Goal: Task Accomplishment & Management: Complete application form

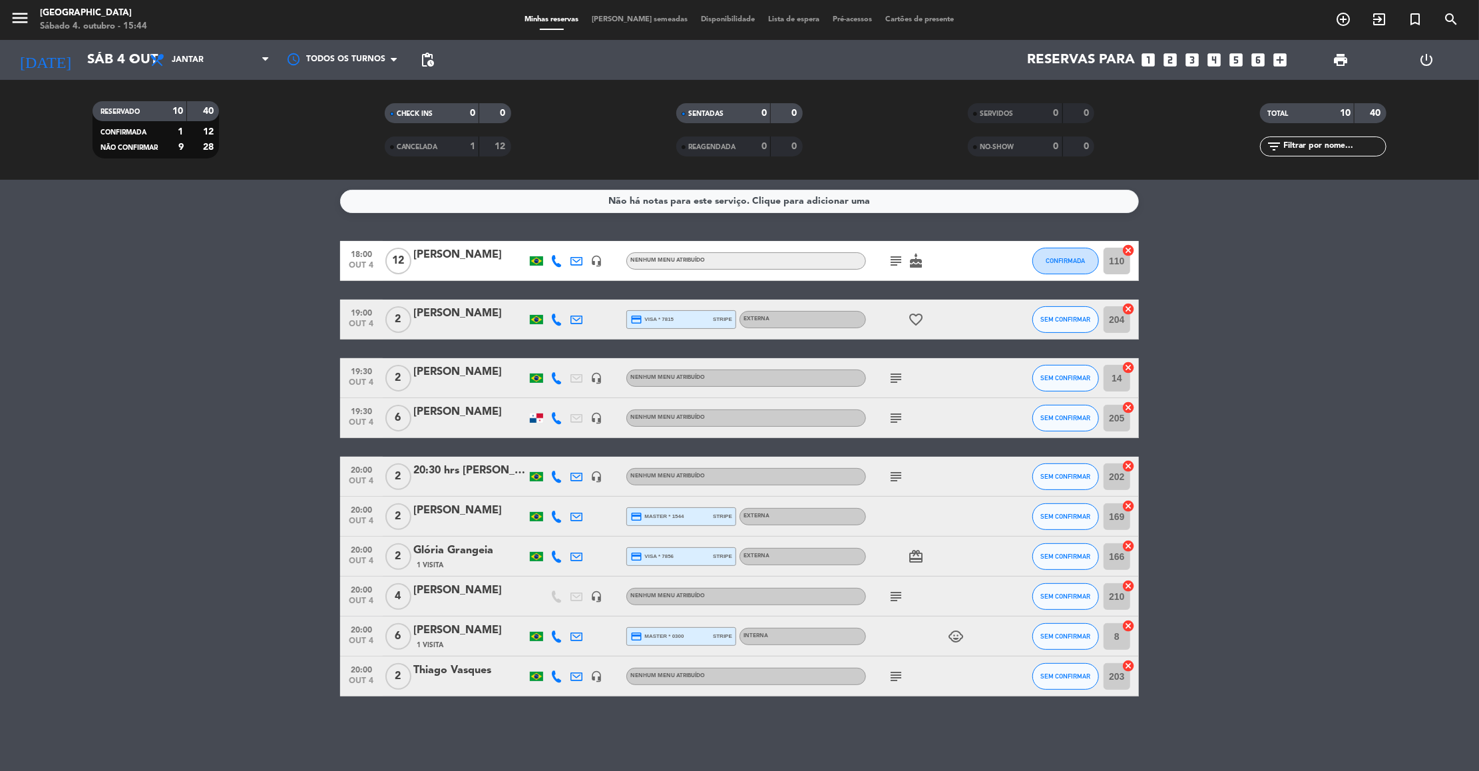
click at [1248, 326] on bookings-row "18:00 [DATE] [PERSON_NAME] headset_mic Nenhum menu atribuído subject cake CONFI…" at bounding box center [739, 468] width 1479 height 455
click at [81, 57] on input "Sáb 4 out" at bounding box center [167, 59] width 173 height 29
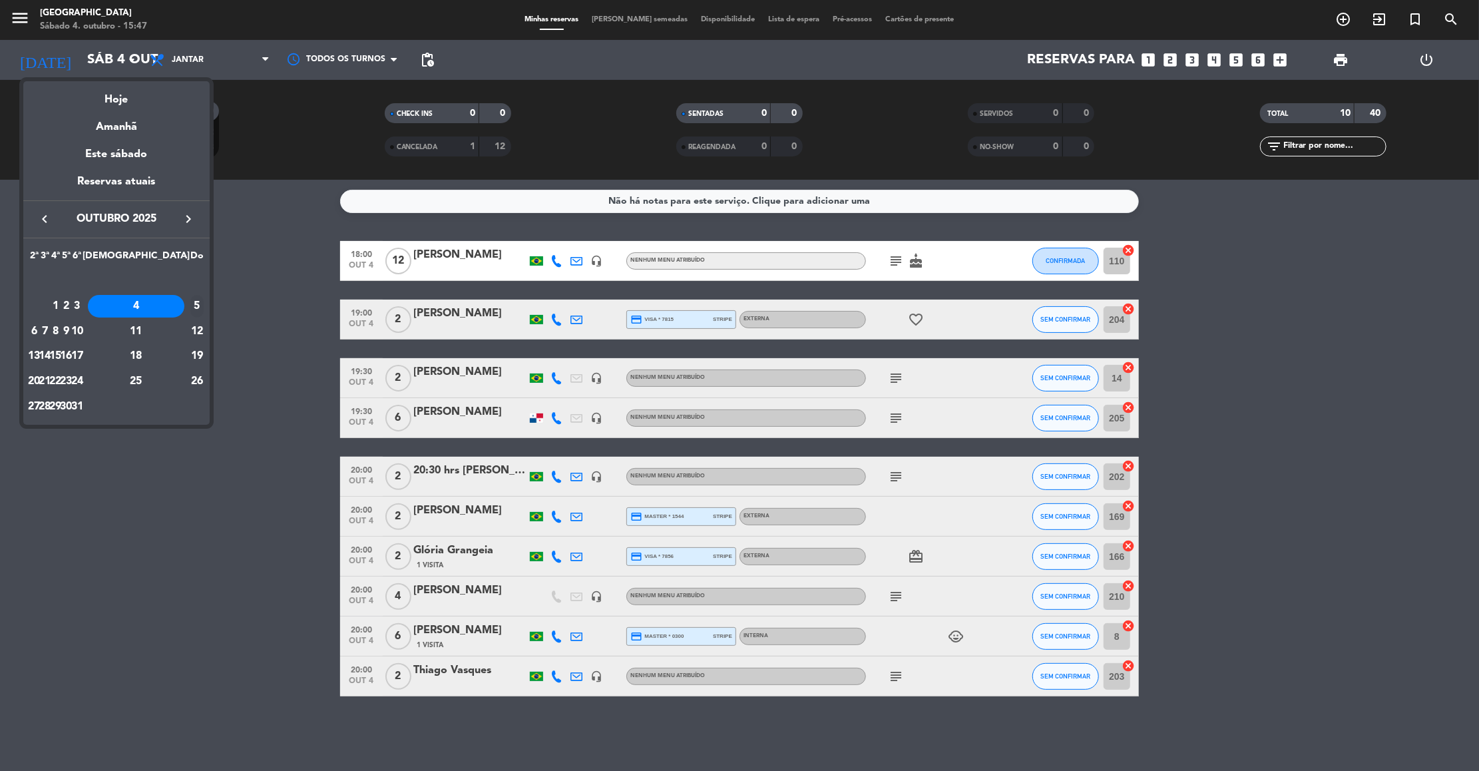
click at [192, 303] on div "5" at bounding box center [196, 306] width 13 height 23
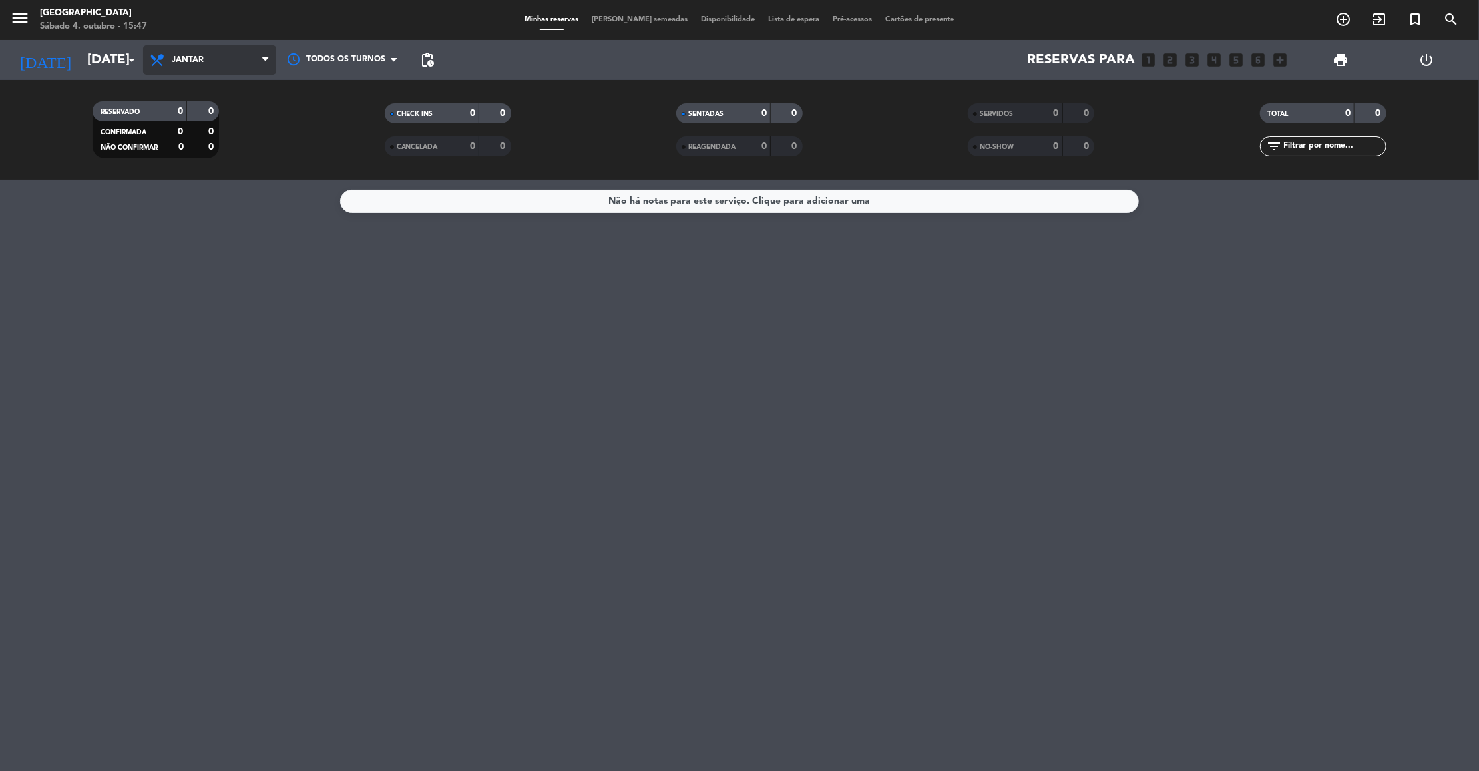
click at [224, 67] on span "Jantar" at bounding box center [209, 59] width 133 height 29
click at [211, 126] on div "menu [GEOGRAPHIC_DATA] Sábado 4. outubro - 15:47 Minhas reservas Mesas semeadas…" at bounding box center [739, 90] width 1479 height 180
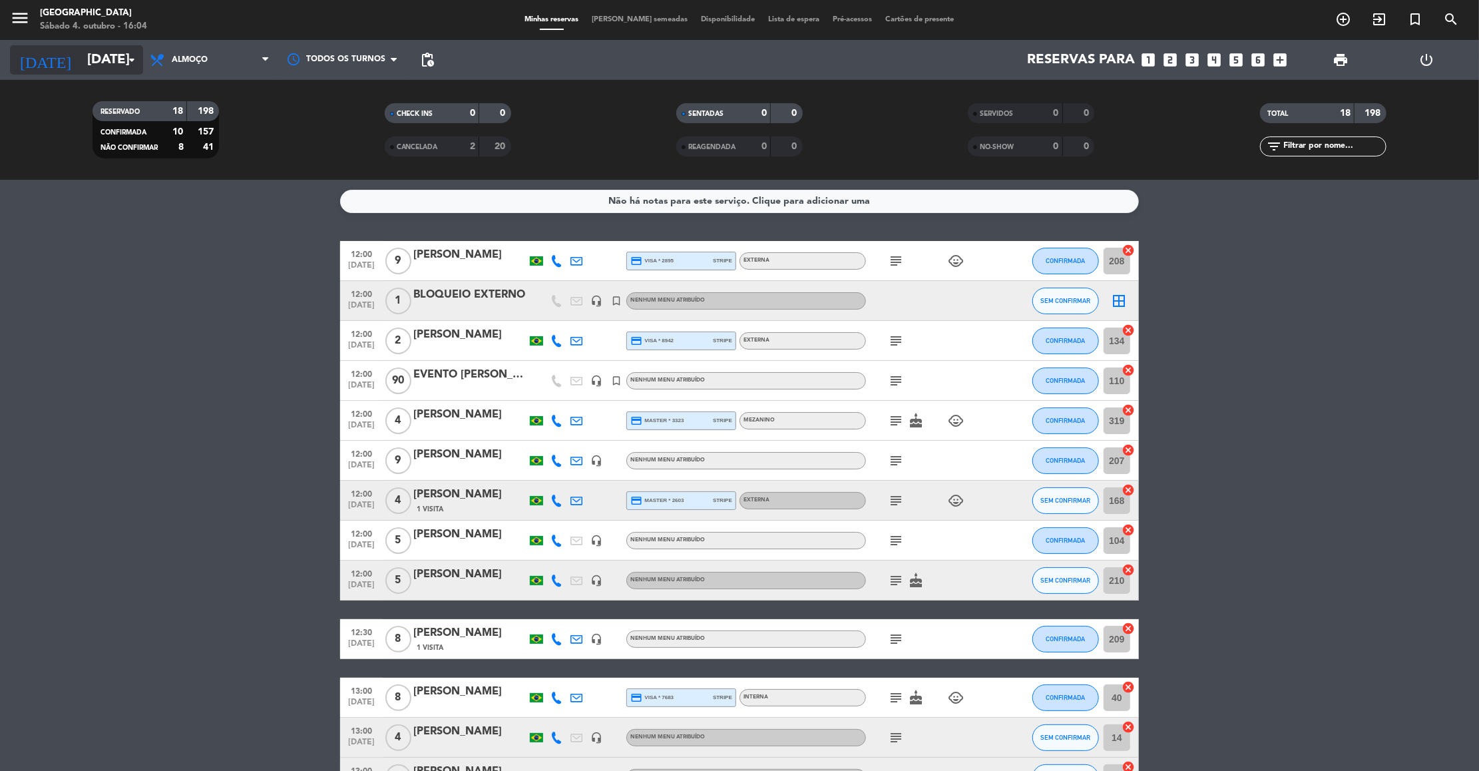
click at [97, 57] on input "[DATE]" at bounding box center [167, 59] width 173 height 29
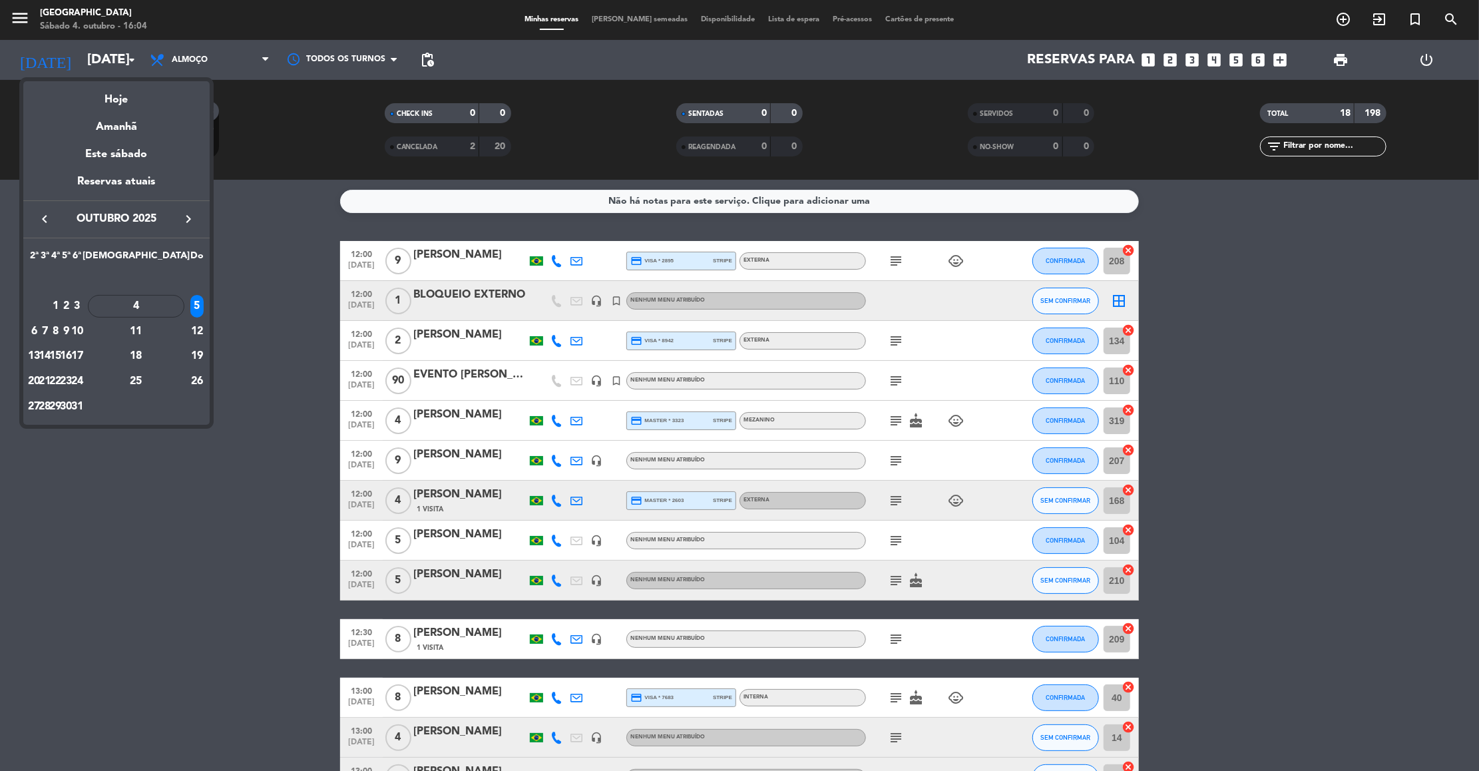
click at [189, 220] on icon "keyboard_arrow_right" at bounding box center [188, 219] width 16 height 16
click at [173, 278] on div "1" at bounding box center [136, 281] width 96 height 23
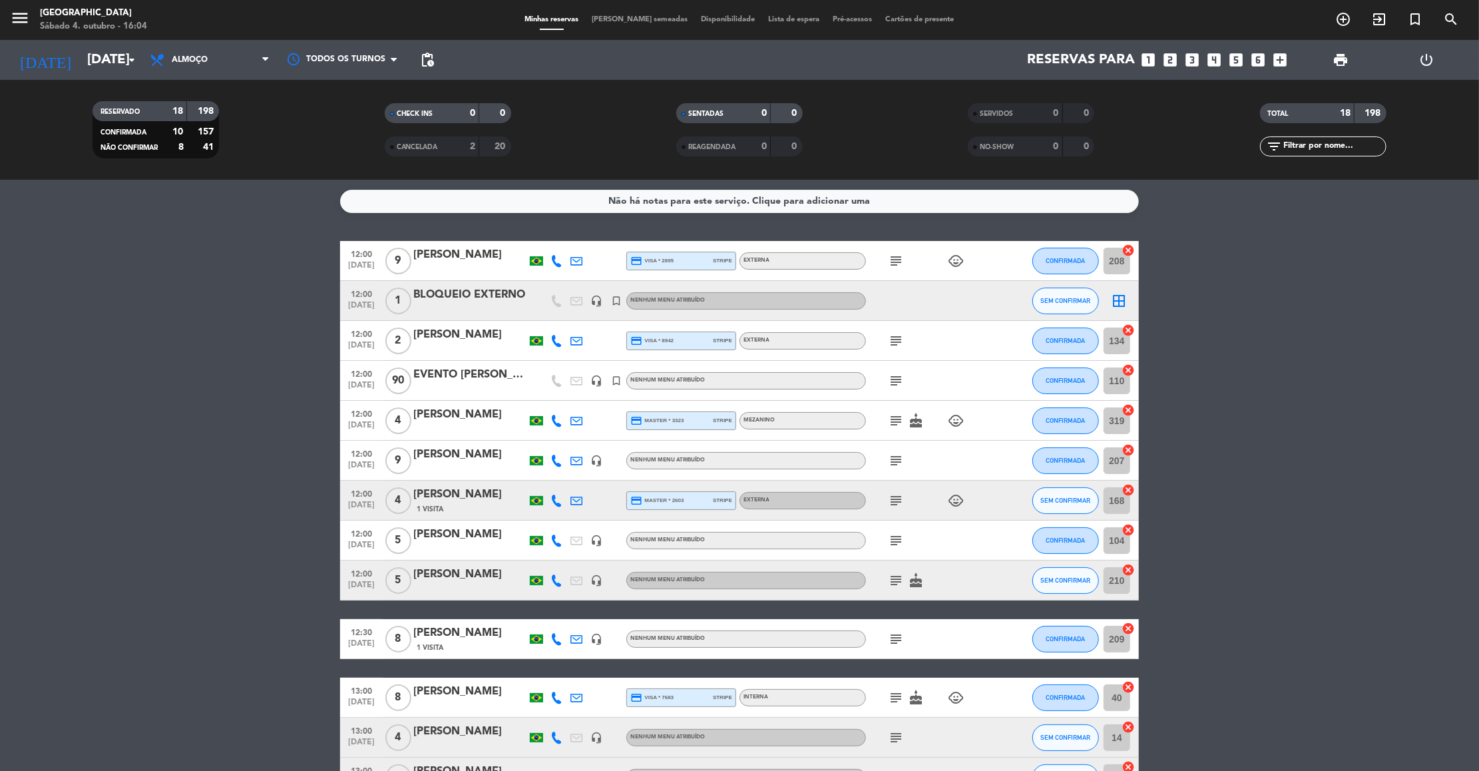
type input "[DATE]"
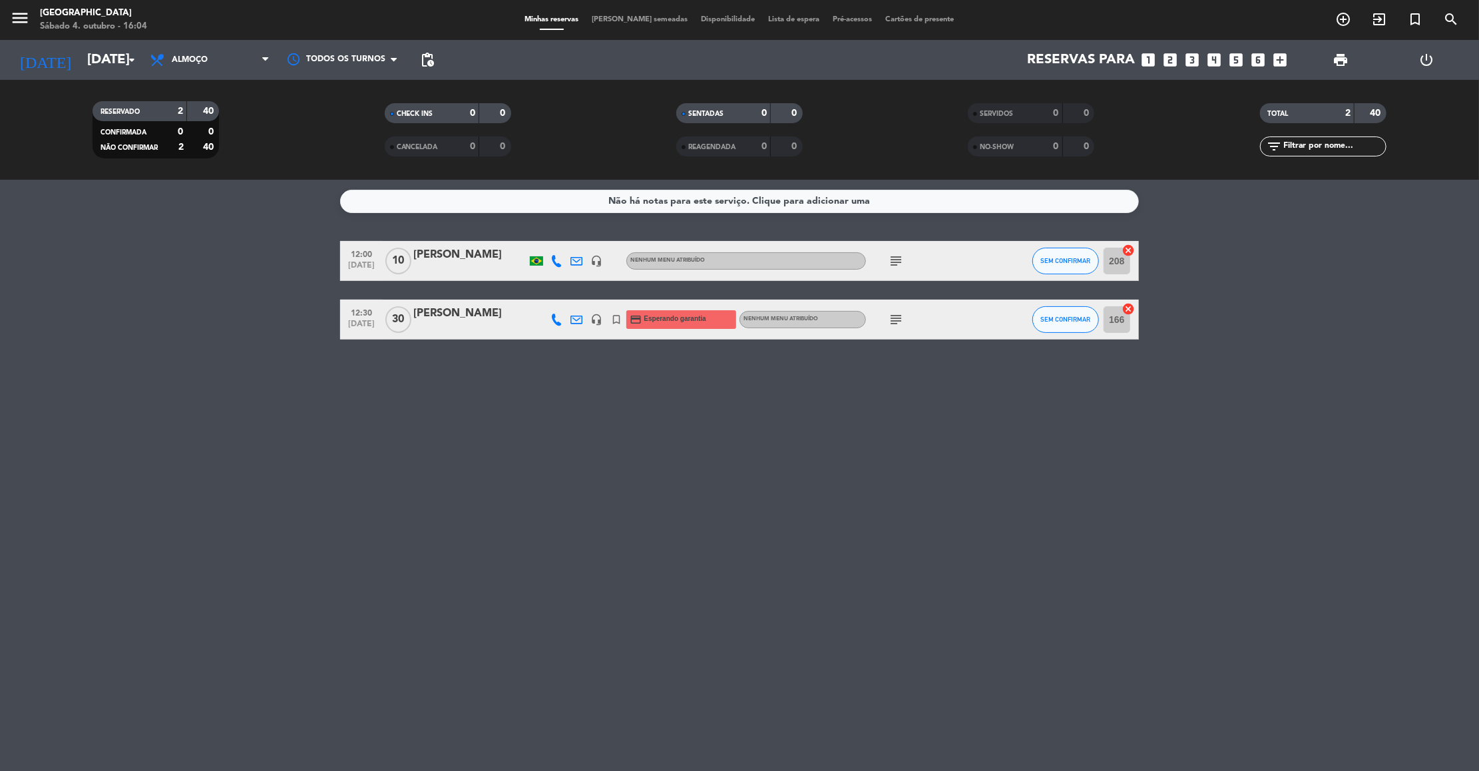
click at [896, 317] on icon "subject" at bounding box center [896, 319] width 16 height 16
click at [890, 258] on icon "subject" at bounding box center [896, 261] width 16 height 16
click at [1250, 61] on icon "looks_6" at bounding box center [1258, 59] width 17 height 17
click at [1260, 66] on icon "looks_6" at bounding box center [1258, 59] width 17 height 17
click at [1256, 59] on icon "looks_6" at bounding box center [1258, 59] width 17 height 17
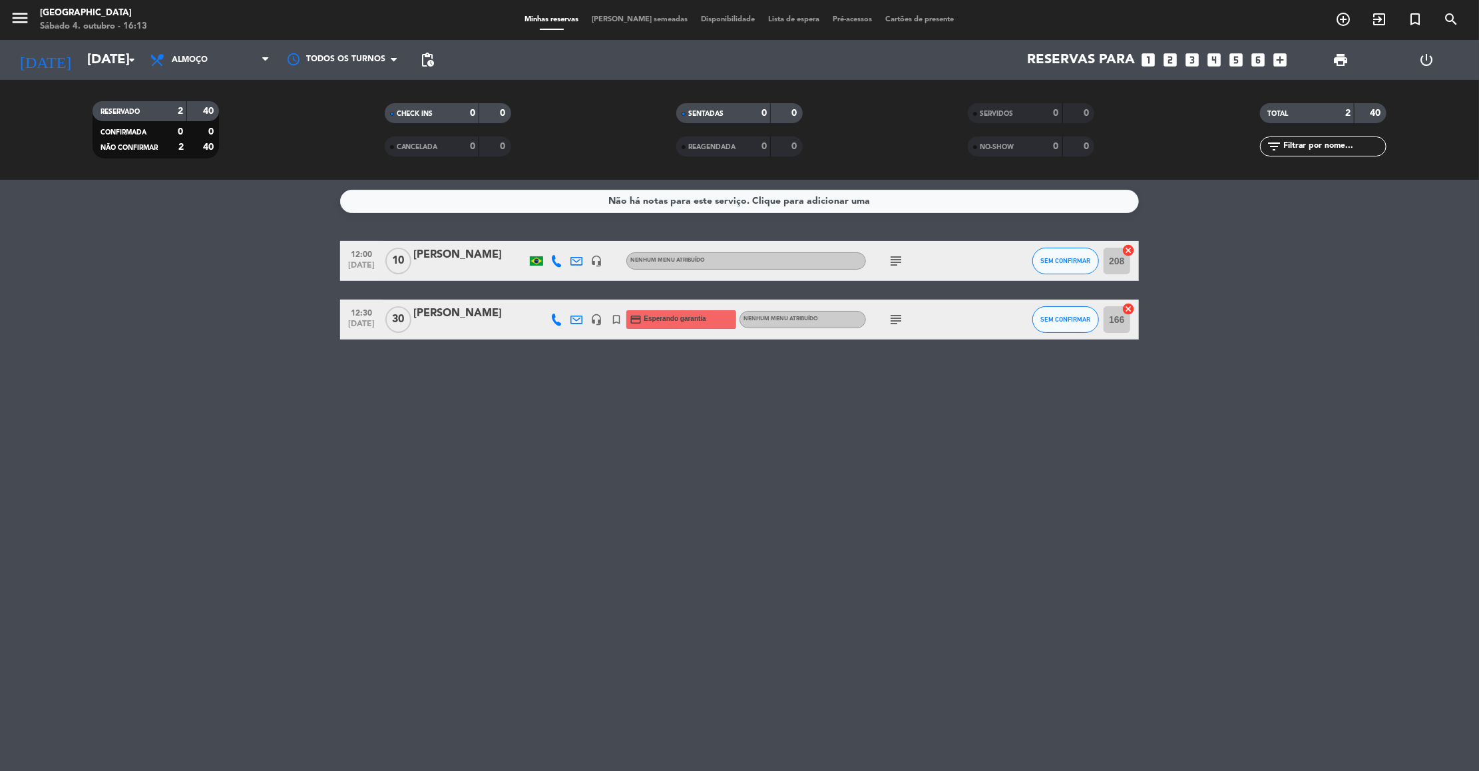
click at [1256, 59] on icon "looks_6" at bounding box center [1258, 59] width 17 height 17
click at [1258, 57] on icon "looks_6" at bounding box center [1258, 59] width 17 height 17
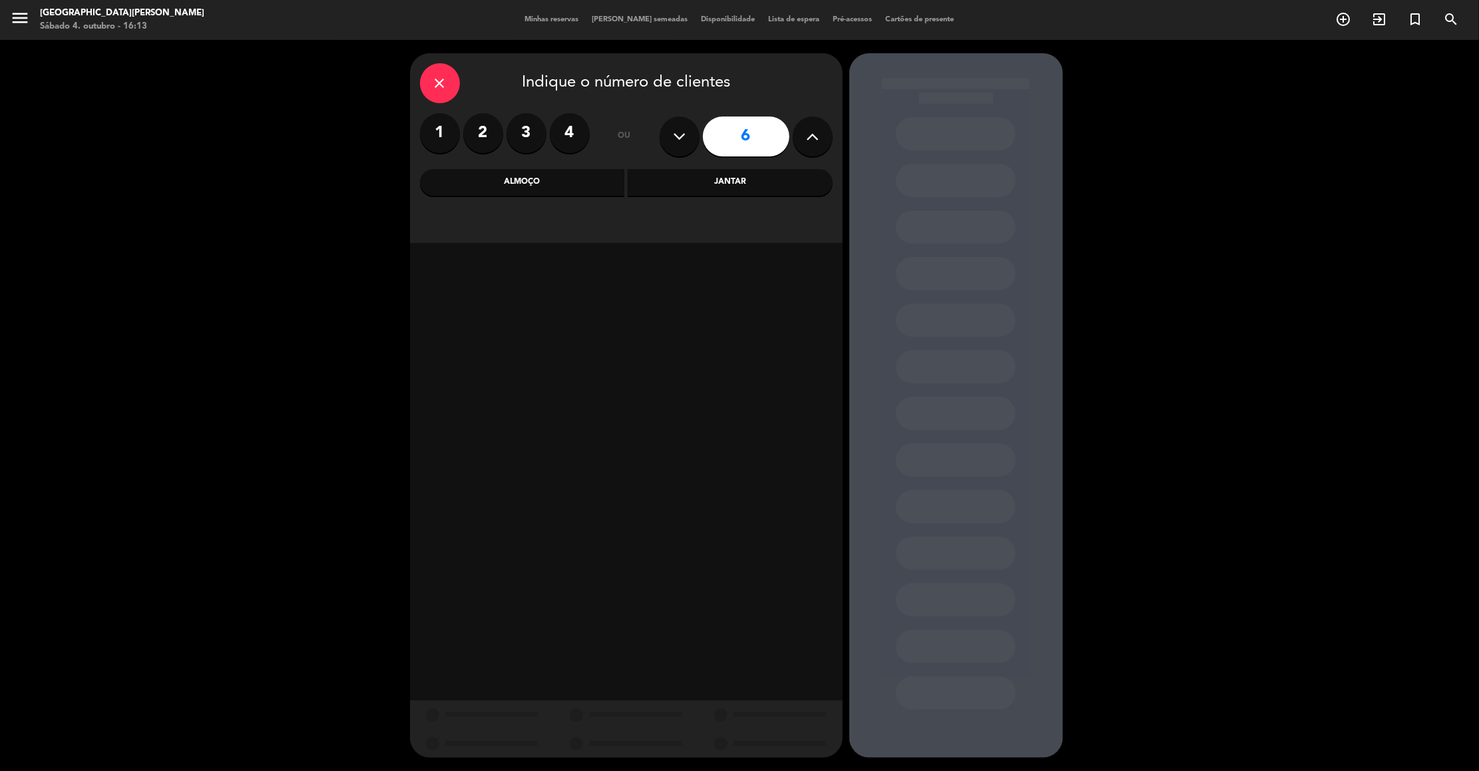
click at [543, 184] on div "Almoço" at bounding box center [522, 182] width 205 height 27
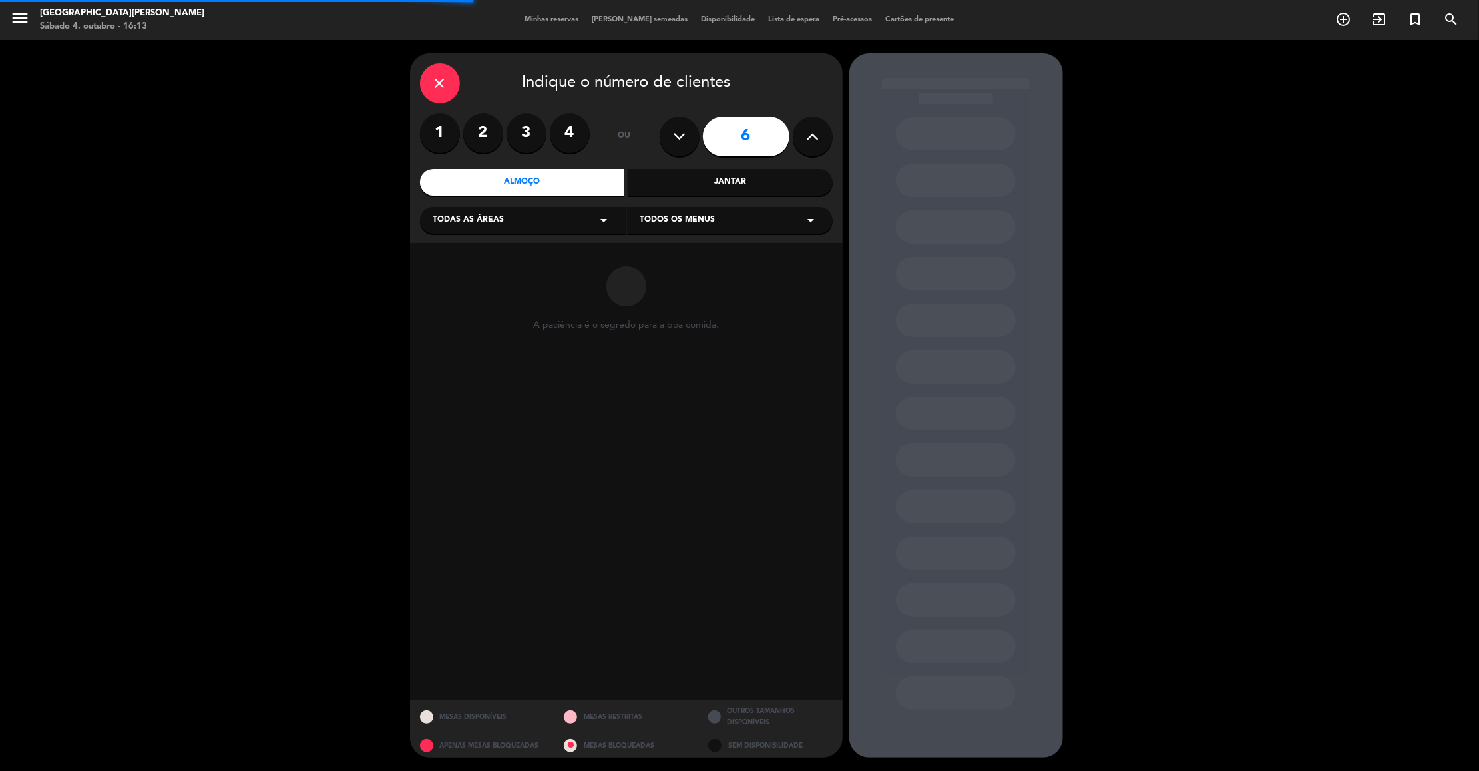
click at [488, 222] on span "Todas as áreas" at bounding box center [468, 220] width 71 height 13
click at [453, 291] on div "Salão" at bounding box center [522, 292] width 179 height 13
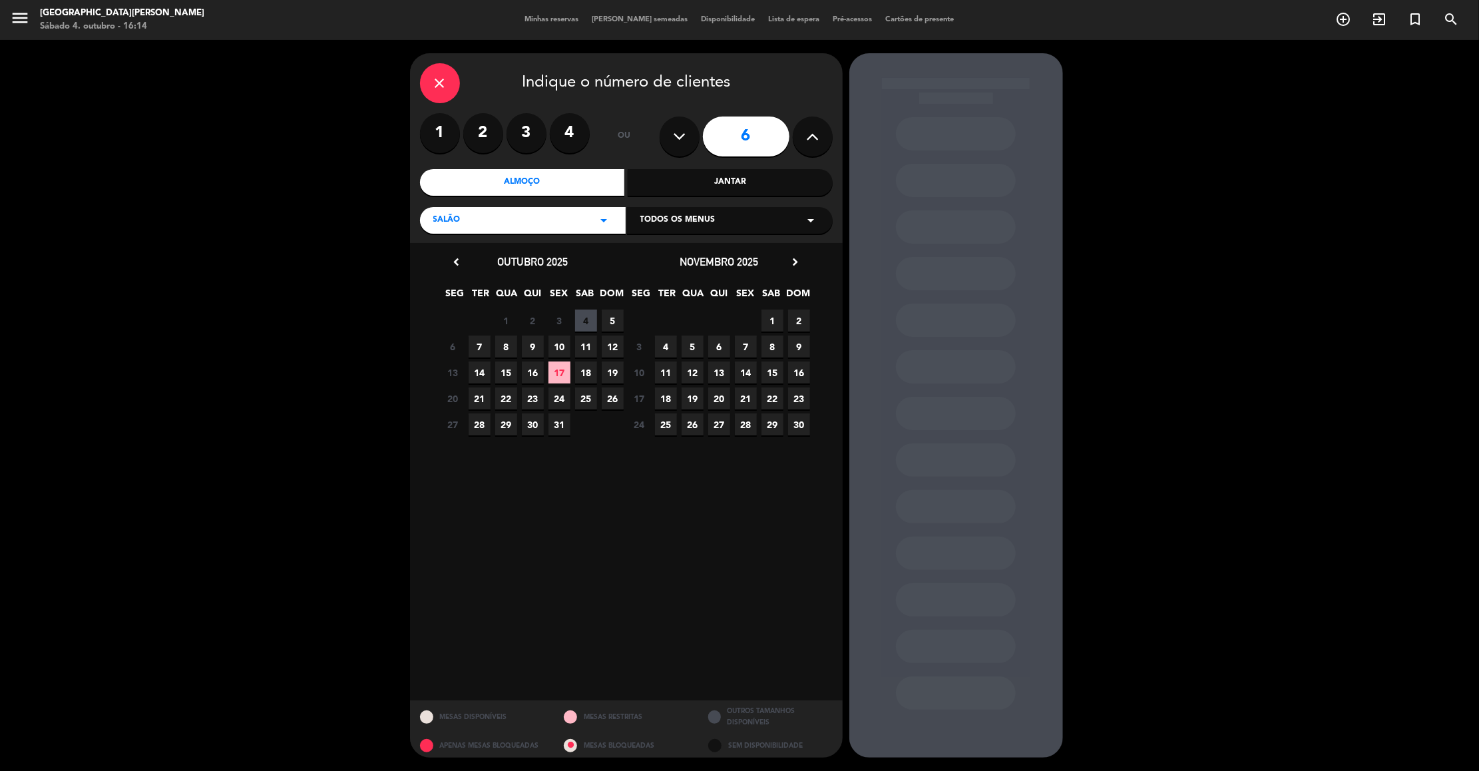
click at [612, 320] on span "5" at bounding box center [613, 320] width 22 height 22
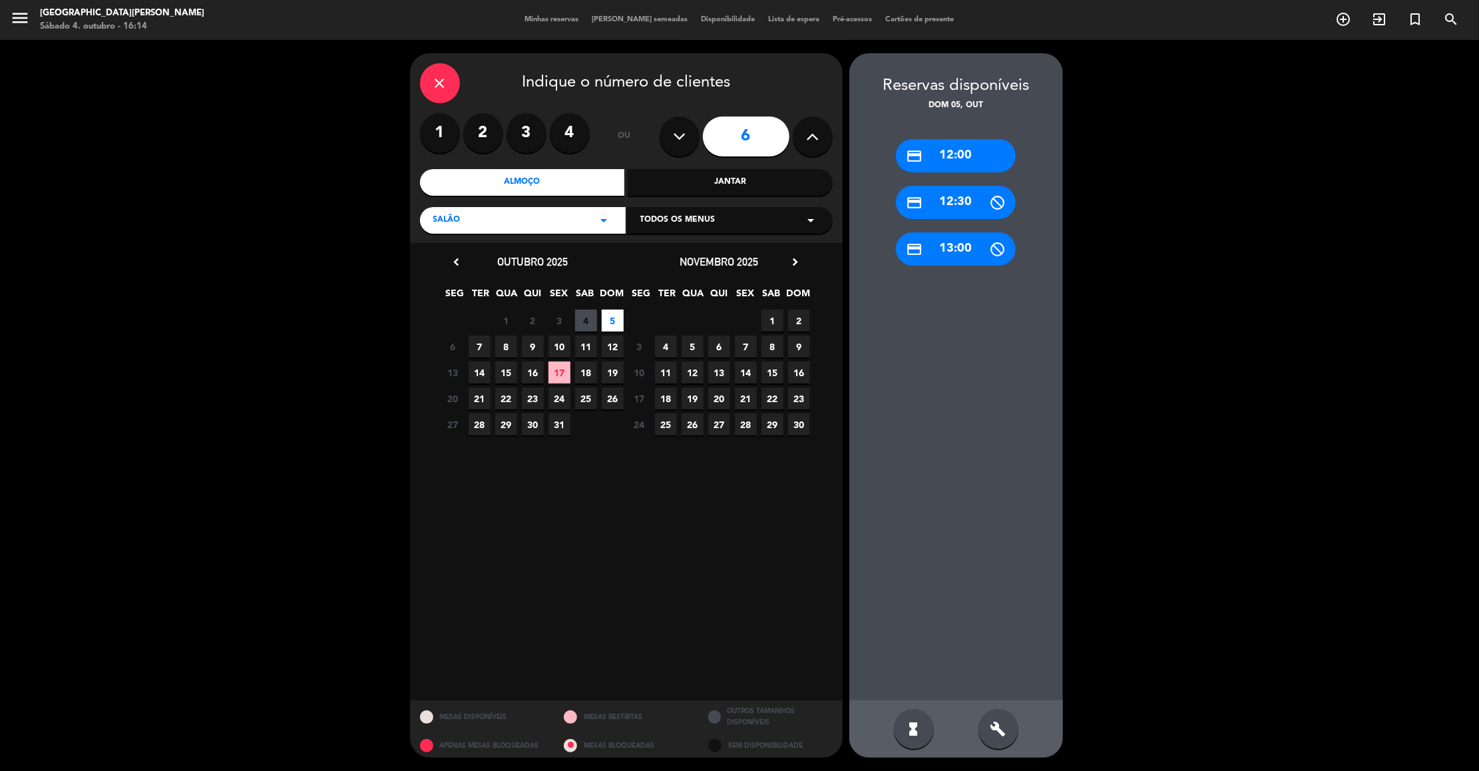
click at [958, 246] on div "credit_card 13:00" at bounding box center [956, 248] width 120 height 33
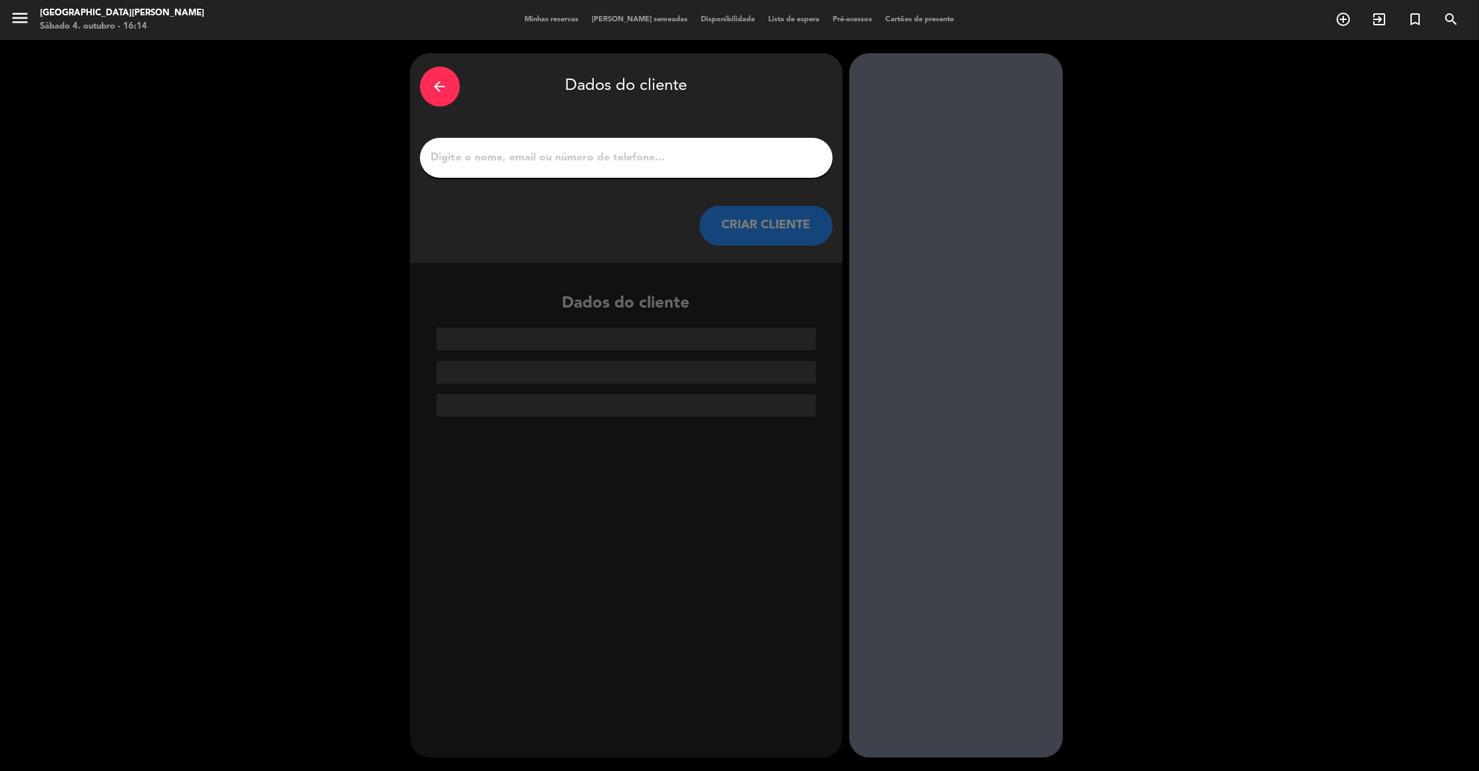
click at [661, 160] on input "1" at bounding box center [626, 157] width 393 height 19
paste input "Richard Shao"
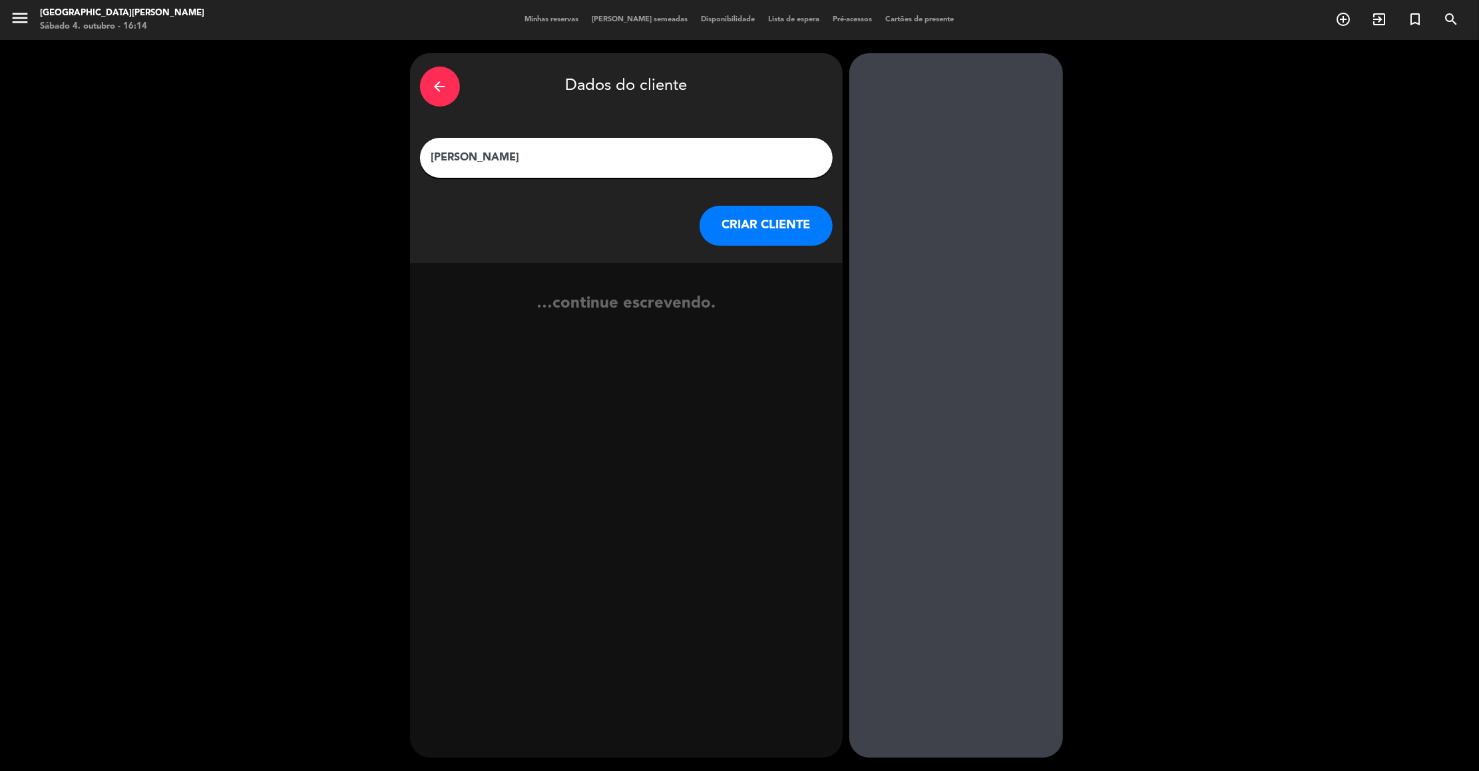
type input "Richard Shao"
click at [767, 218] on button "CRIAR CLIENTE" at bounding box center [765, 226] width 133 height 40
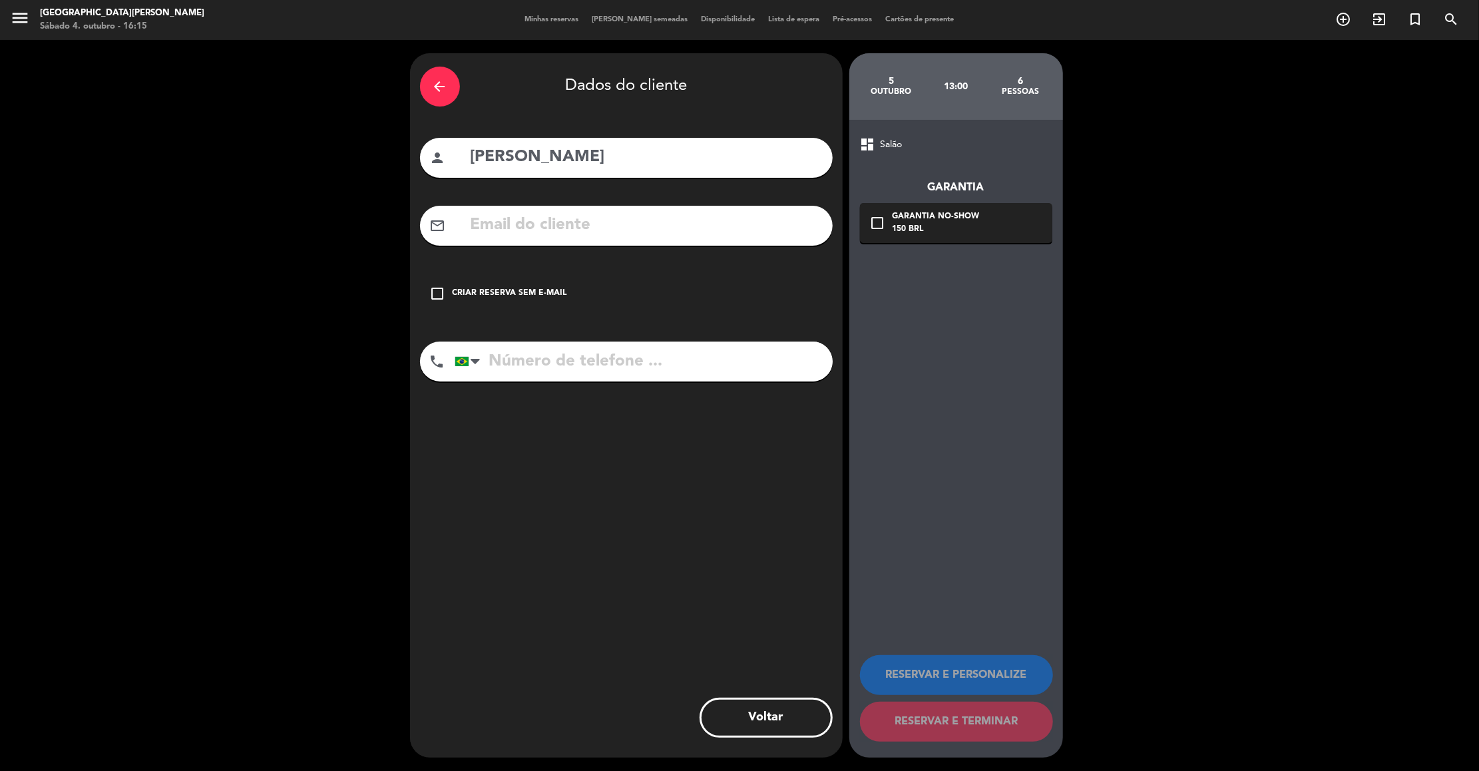
click at [522, 365] on input "tel" at bounding box center [644, 361] width 378 height 40
paste input "11 94805-4034"
type input "11 94805-4034"
click at [435, 291] on icon "check_box_outline_blank" at bounding box center [438, 293] width 16 height 16
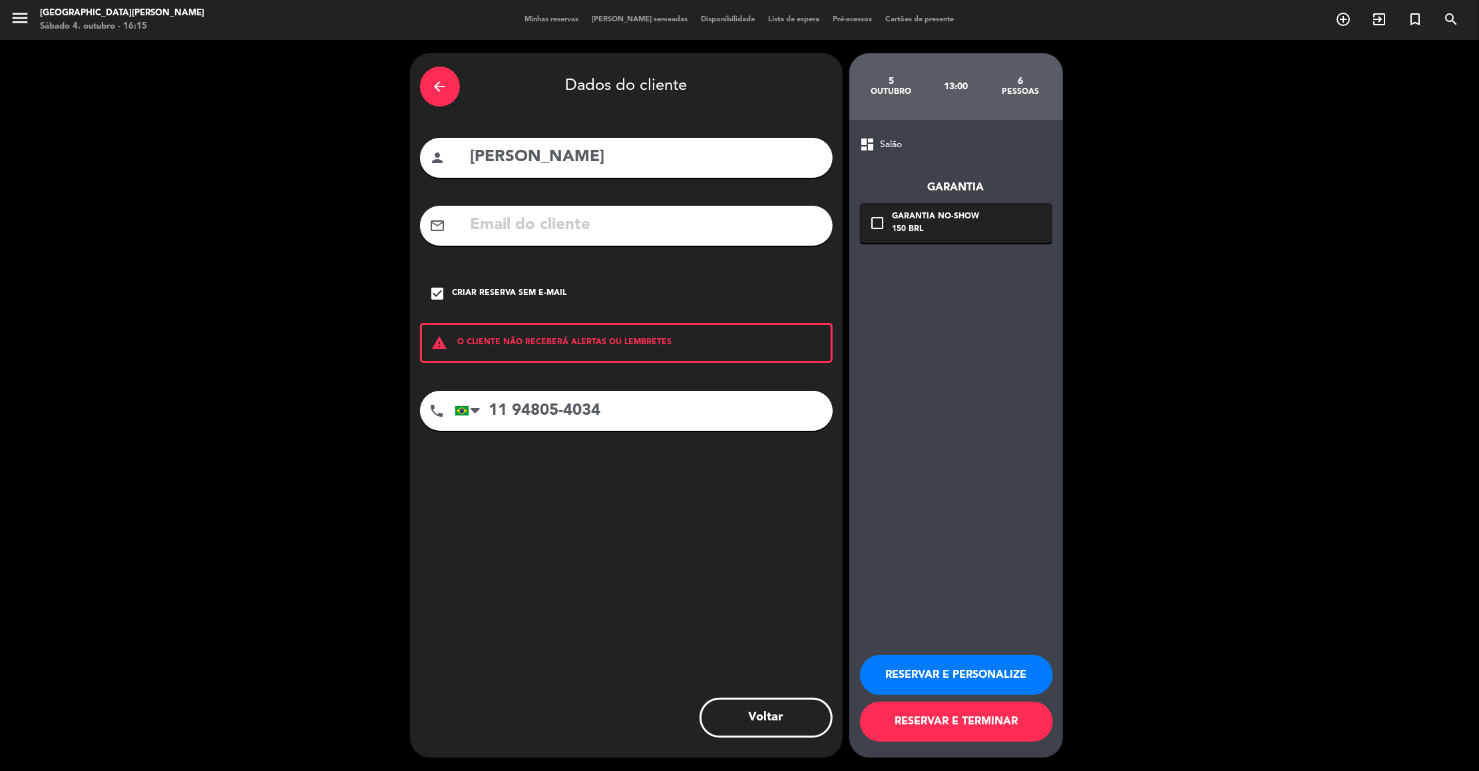
click at [912, 677] on button "RESERVAR E PERSONALIZE" at bounding box center [956, 675] width 193 height 40
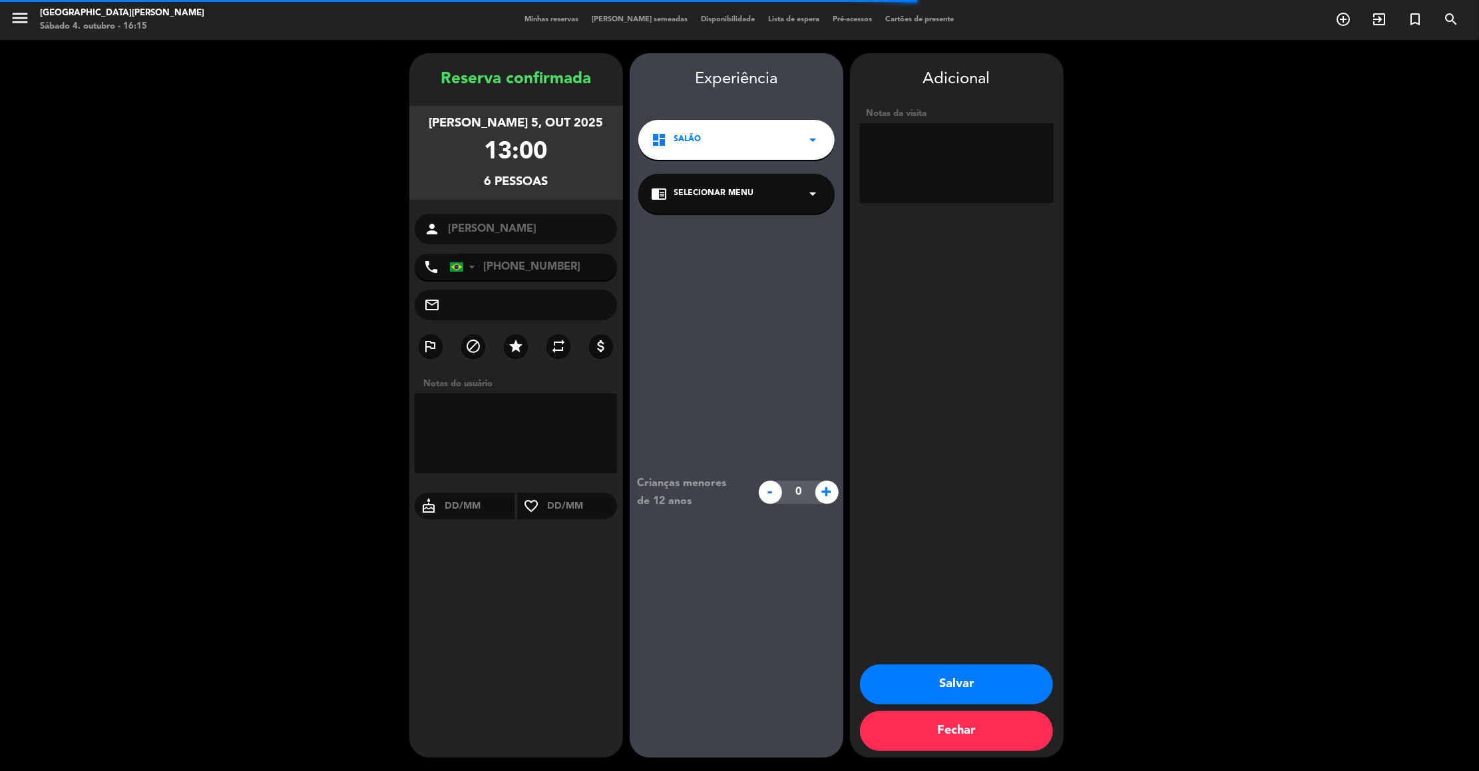
click at [900, 163] on textarea at bounding box center [957, 163] width 194 height 80
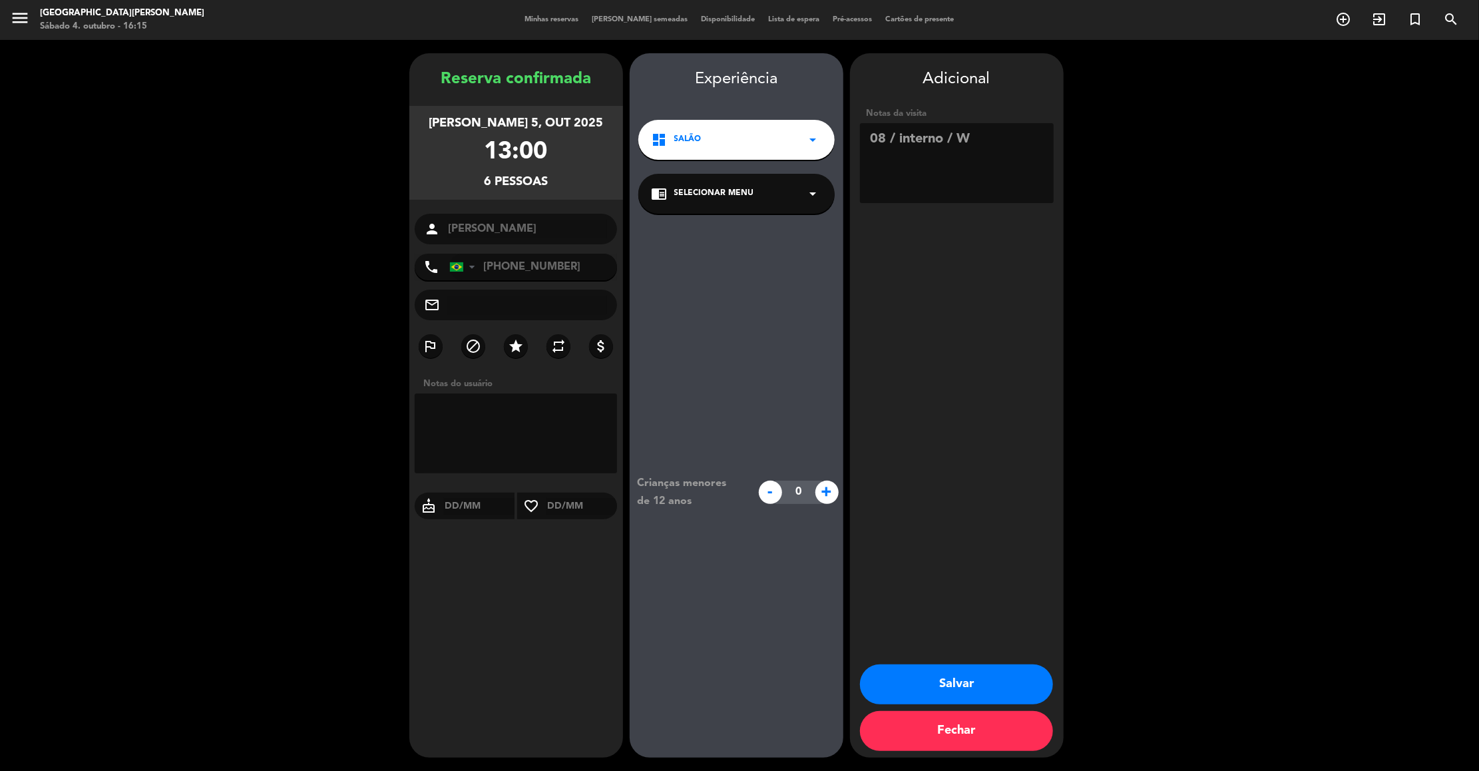
type textarea "08 / interno / W"
click at [942, 675] on button "Salvar" at bounding box center [956, 684] width 193 height 40
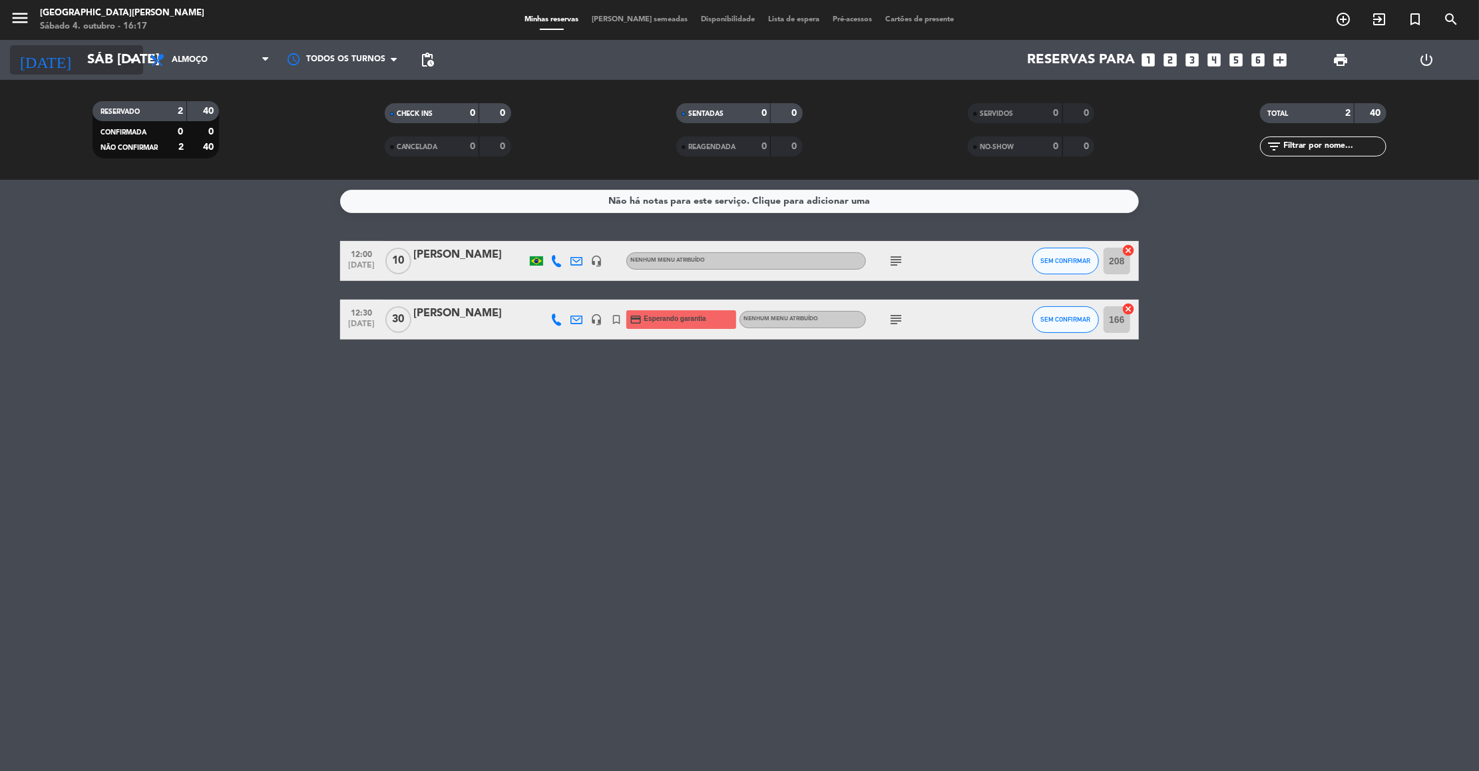
click at [89, 73] on input "[DATE]" at bounding box center [167, 59] width 173 height 29
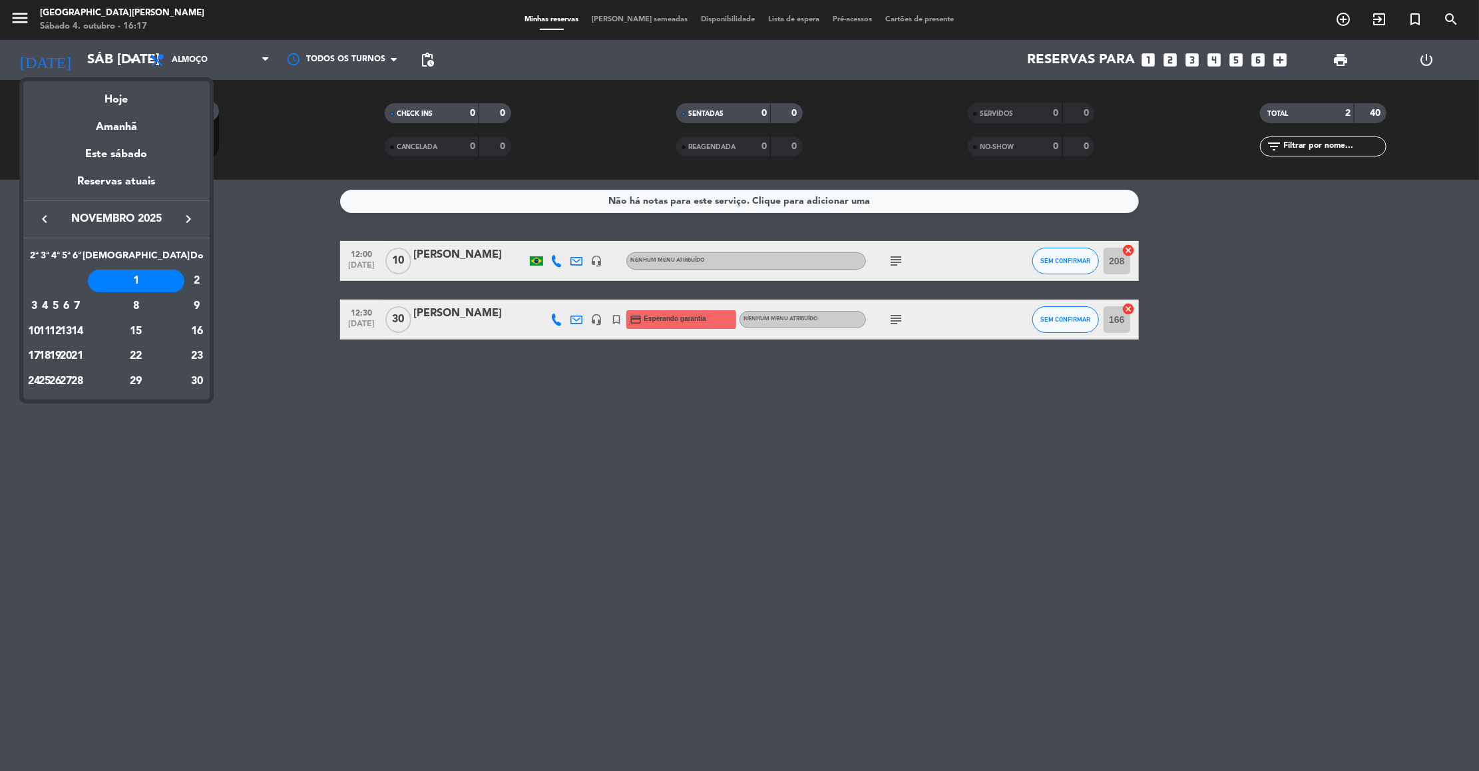
click at [37, 211] on icon "keyboard_arrow_left" at bounding box center [45, 219] width 16 height 16
click at [169, 307] on div "4" at bounding box center [136, 306] width 96 height 23
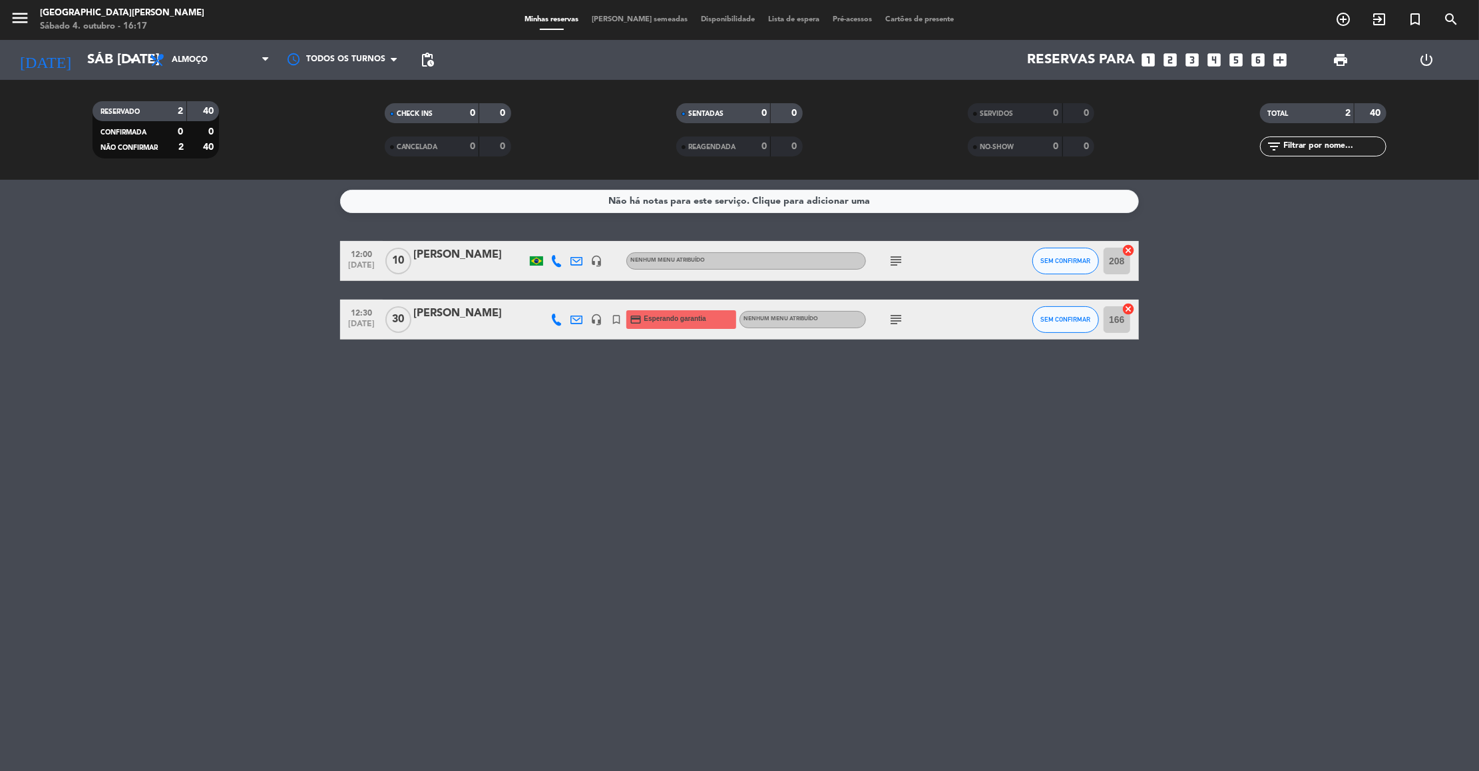
type input "Sáb 4 out"
click at [218, 66] on span "Almoço" at bounding box center [209, 59] width 133 height 29
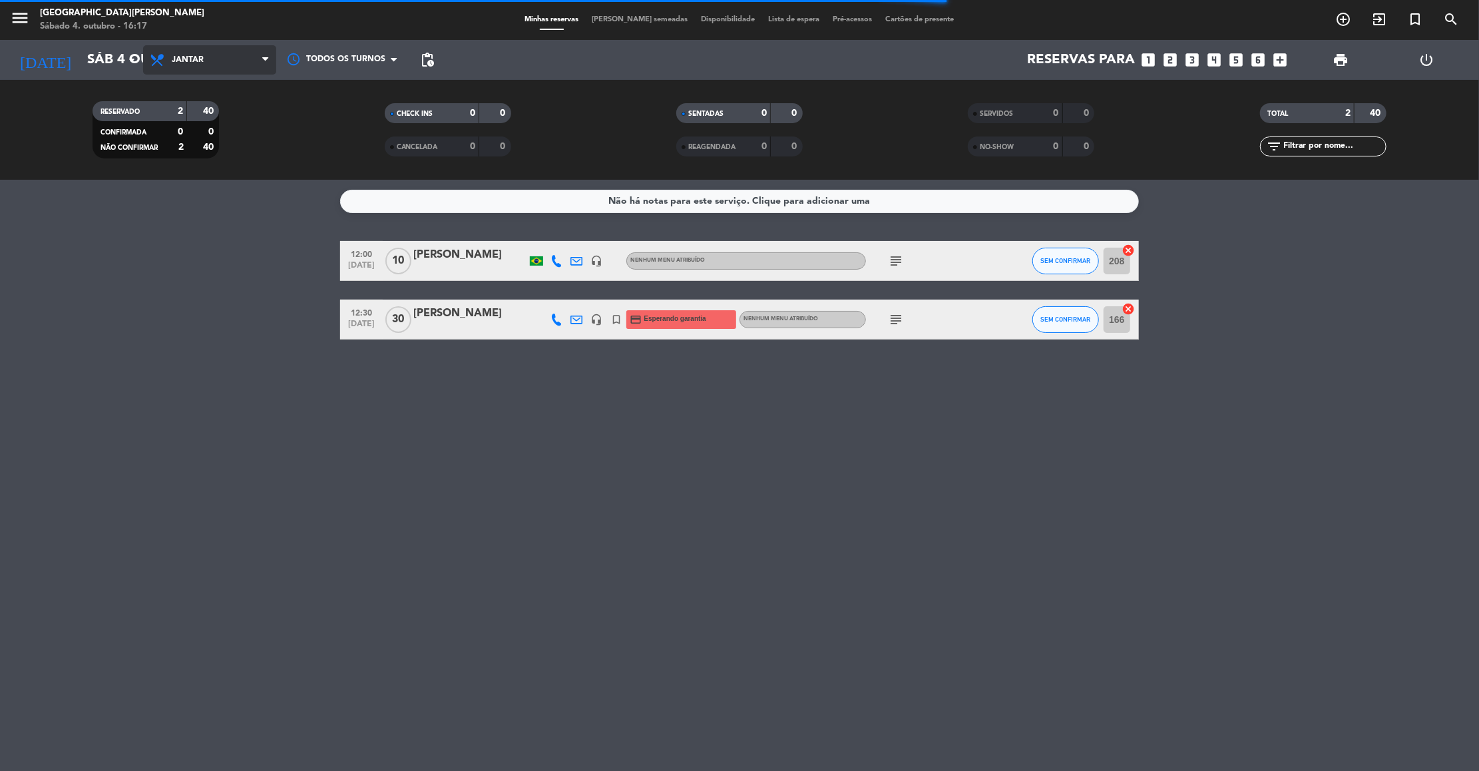
click at [200, 150] on div "menu Praça São Lourenço Sábado 4. outubro - 16:17 Minhas reservas Mesas semeada…" at bounding box center [739, 90] width 1479 height 180
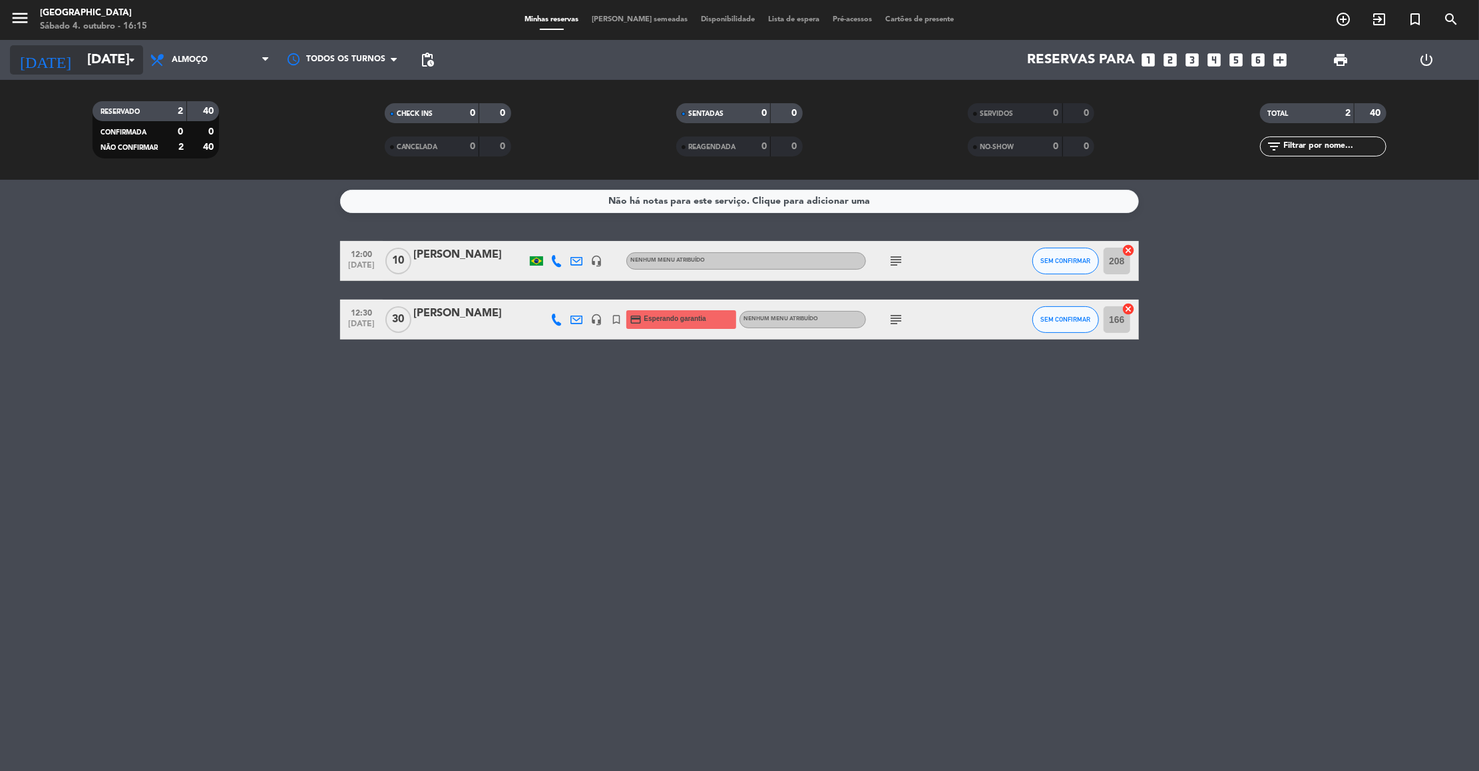
click at [109, 47] on input "[DATE]" at bounding box center [167, 59] width 173 height 29
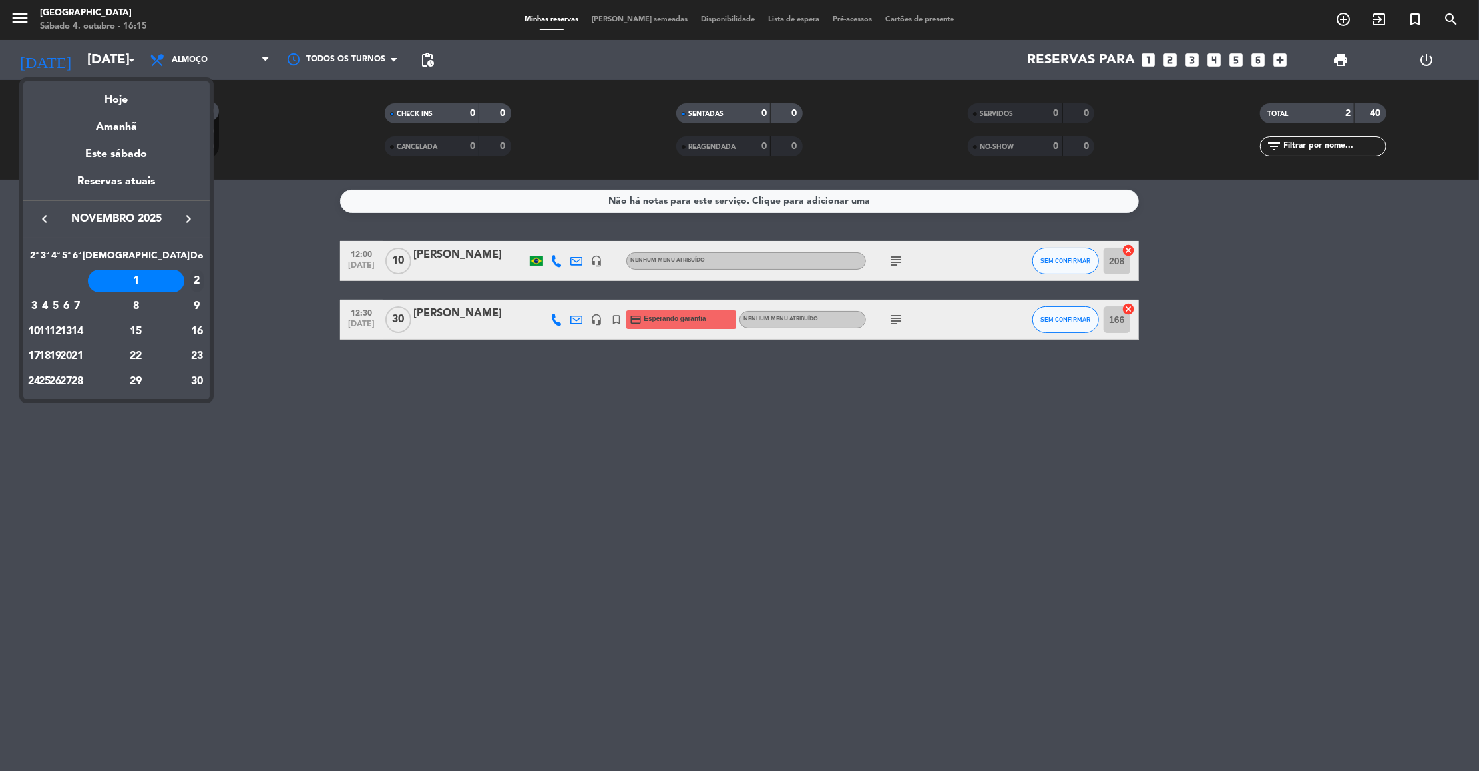
click at [195, 278] on div "2" at bounding box center [196, 281] width 13 height 23
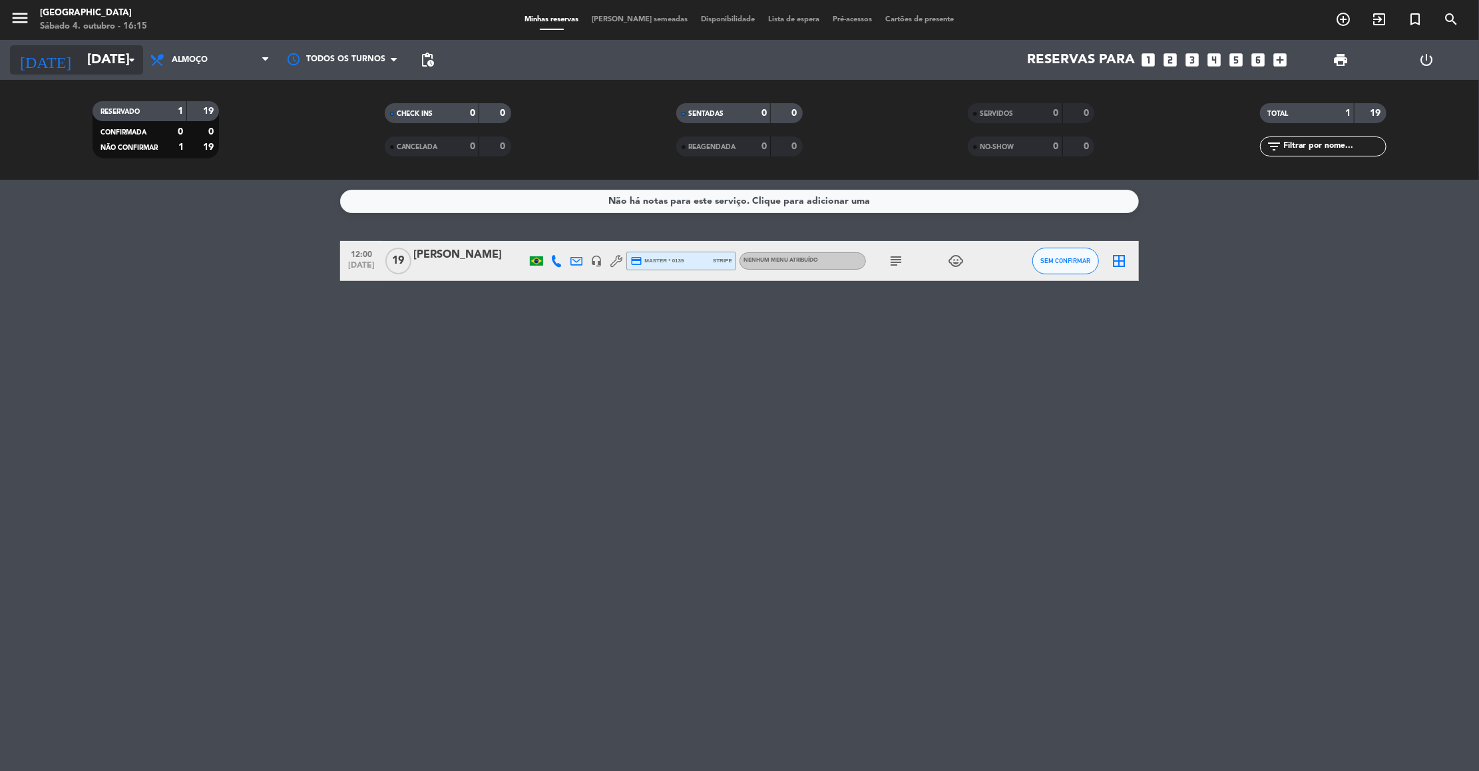
click at [101, 55] on input "Dom 2 nov" at bounding box center [167, 59] width 173 height 29
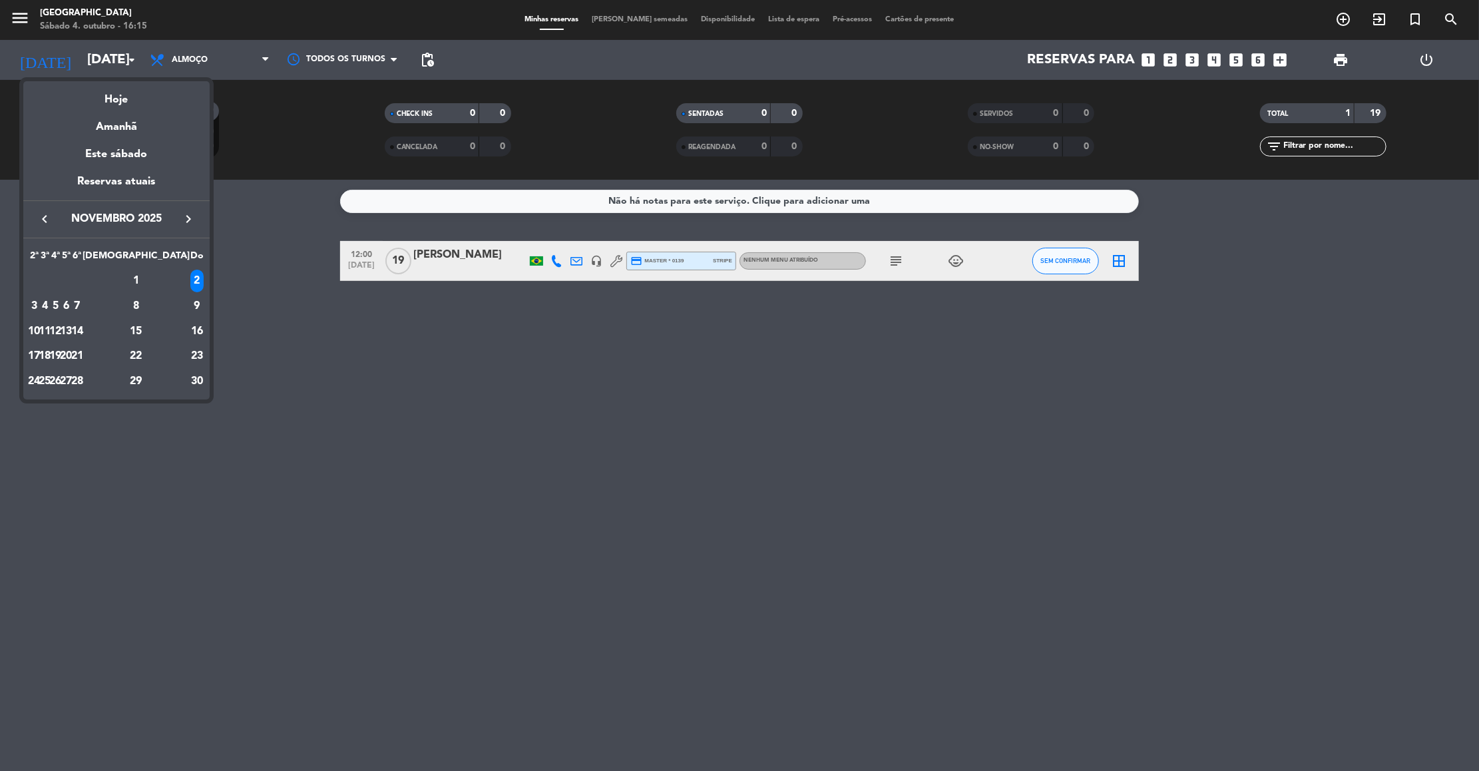
click at [47, 218] on icon "keyboard_arrow_left" at bounding box center [45, 219] width 16 height 16
click at [190, 311] on div "5" at bounding box center [196, 306] width 13 height 23
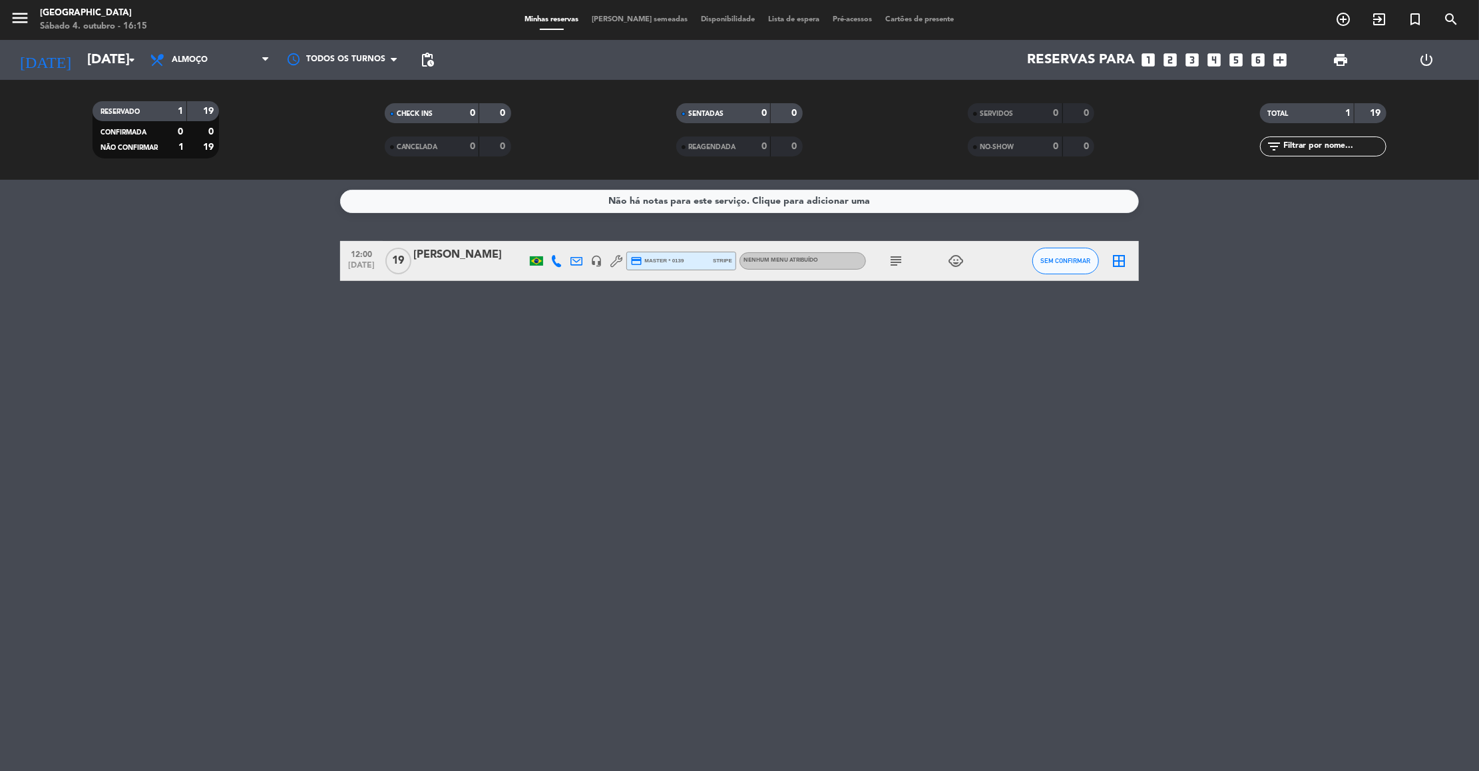
type input "[DATE]"
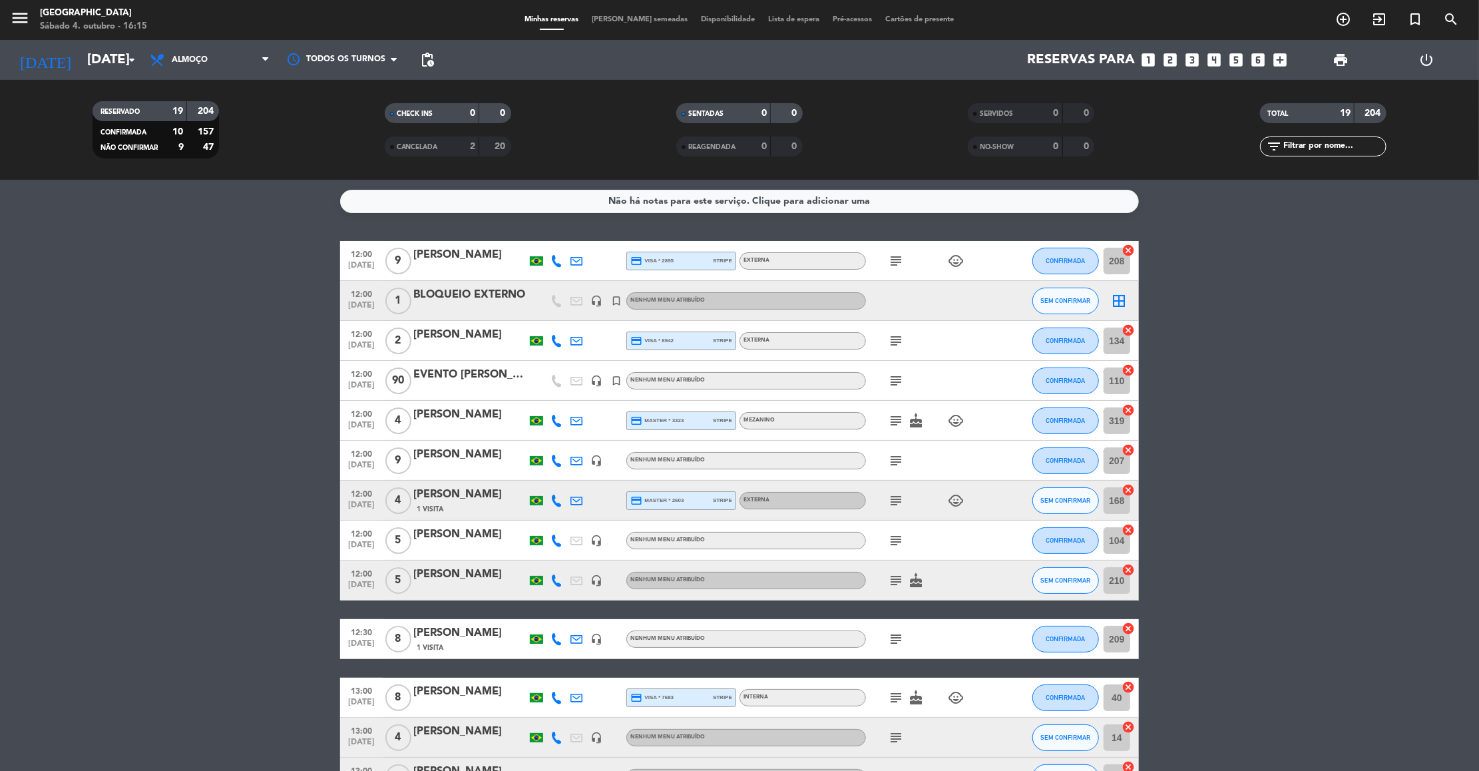
click at [946, 620] on div "subject" at bounding box center [926, 638] width 120 height 39
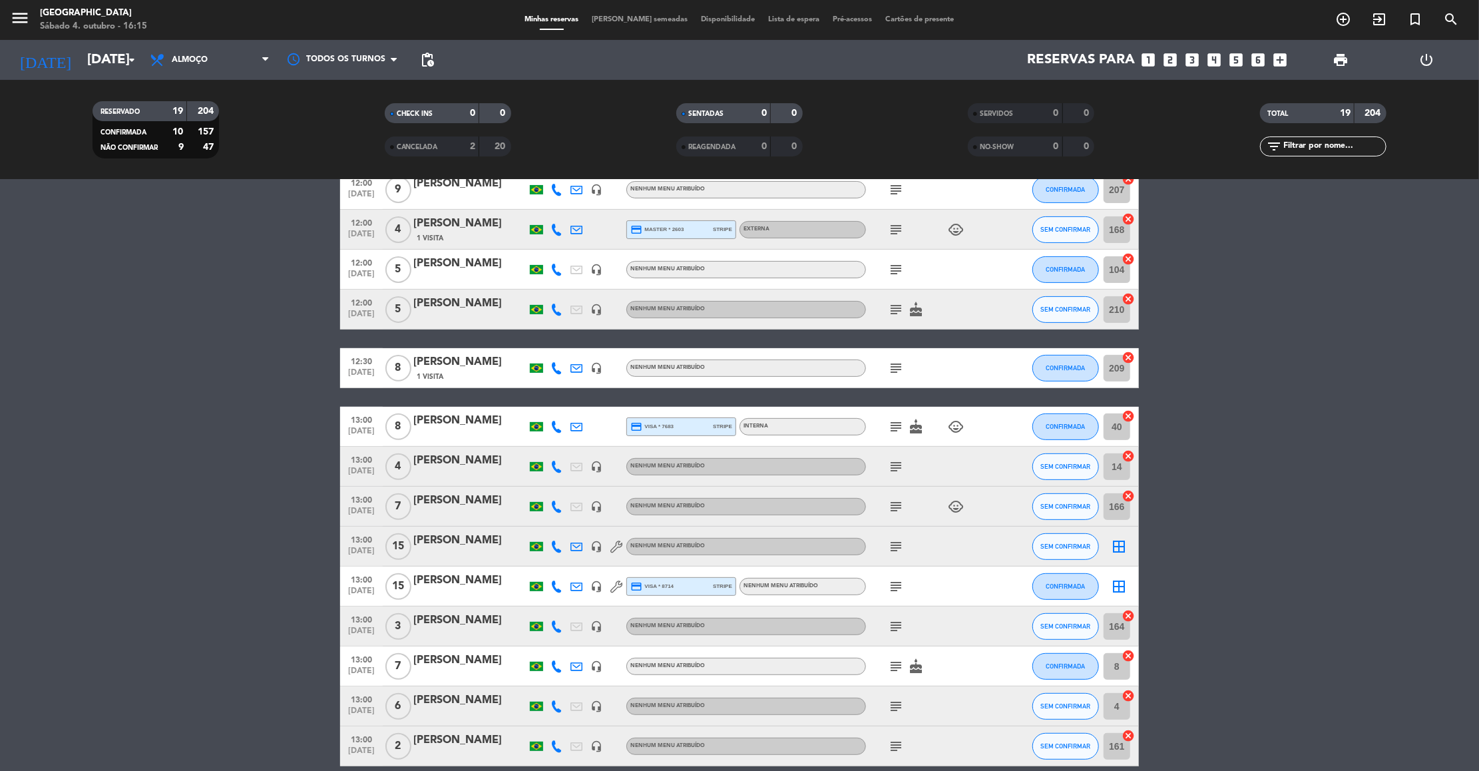
scroll to position [279, 0]
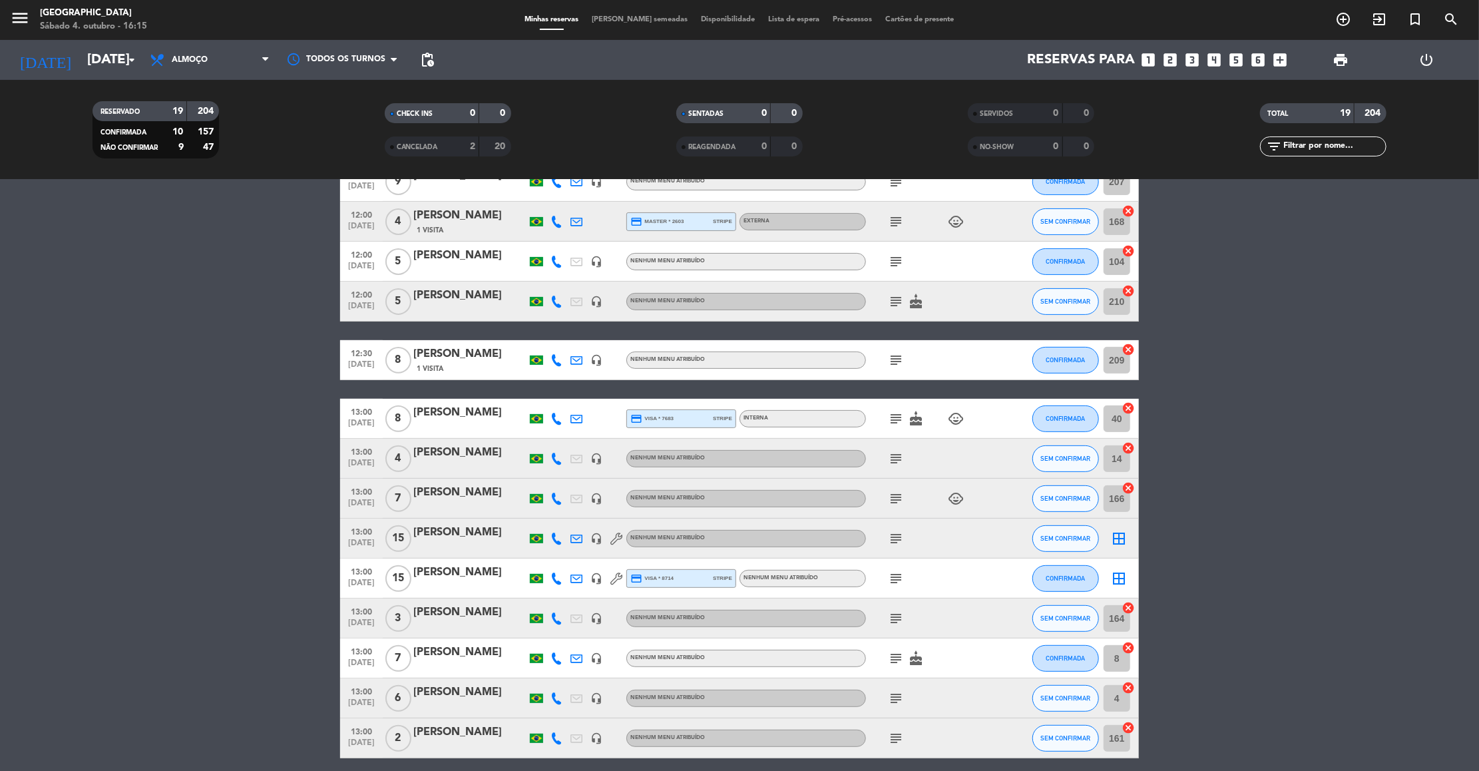
click at [896, 501] on icon "subject" at bounding box center [896, 498] width 16 height 16
click at [894, 657] on icon "subject" at bounding box center [896, 658] width 16 height 16
click at [467, 653] on div "[PERSON_NAME]" at bounding box center [469, 651] width 113 height 17
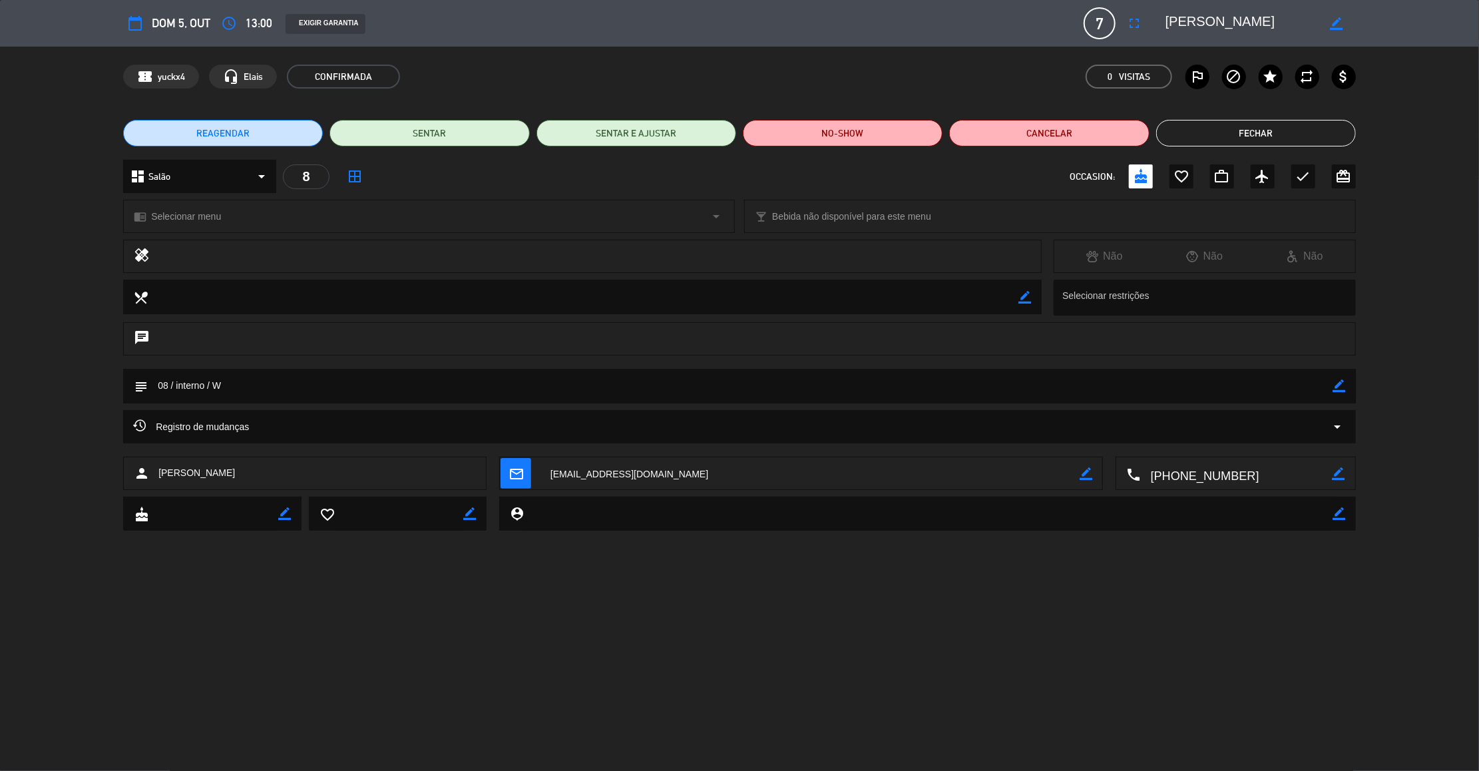
click at [1337, 384] on icon "border_color" at bounding box center [1339, 385] width 13 height 13
click at [164, 383] on textarea at bounding box center [740, 386] width 1185 height 34
type textarea "10 / interno / W"
click at [1341, 387] on icon at bounding box center [1339, 385] width 13 height 13
click at [1261, 134] on button "Fechar" at bounding box center [1256, 133] width 200 height 27
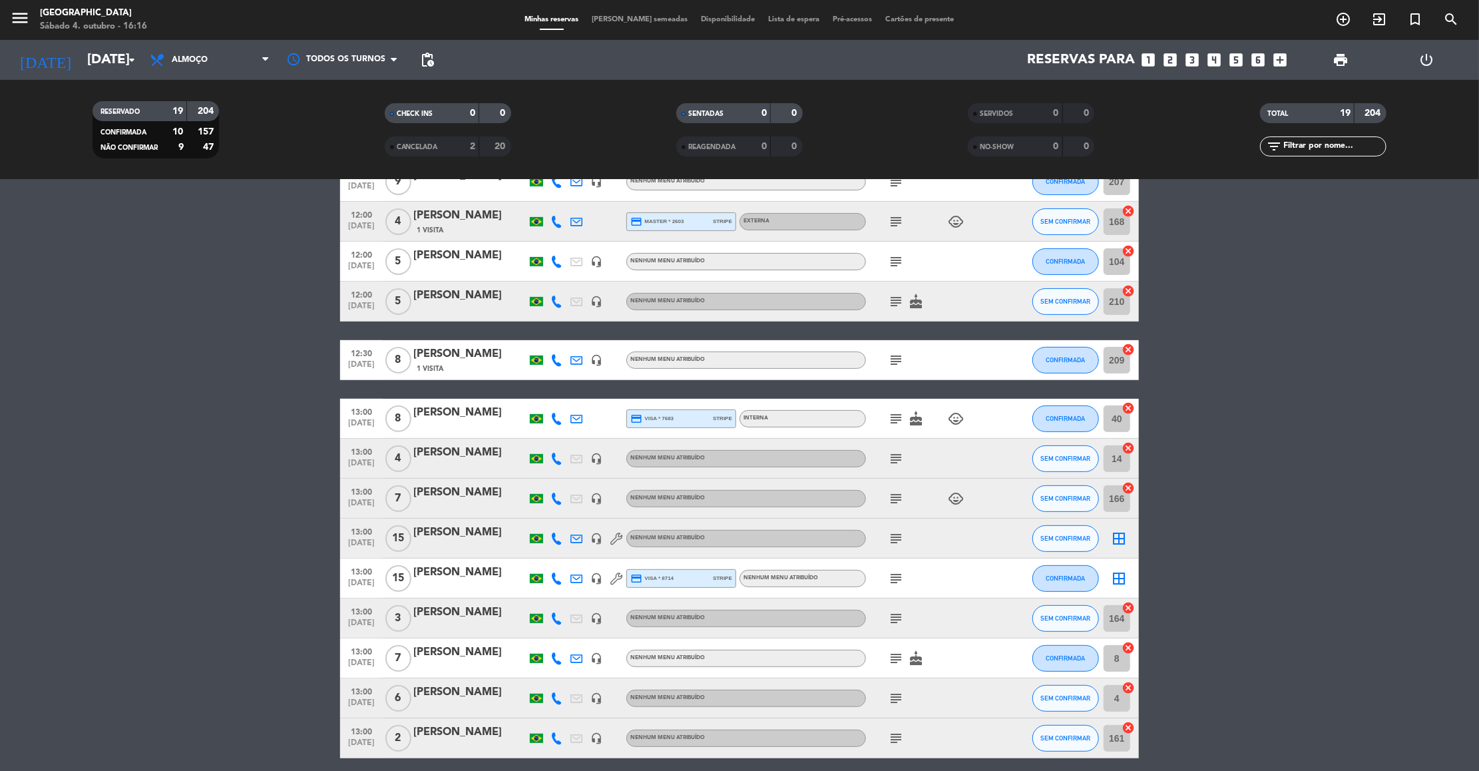
click at [896, 498] on icon "subject" at bounding box center [896, 498] width 16 height 16
click at [892, 658] on icon "subject" at bounding box center [896, 658] width 16 height 16
click at [1326, 144] on input "text" at bounding box center [1333, 146] width 103 height 15
paste input "Richard Shao"
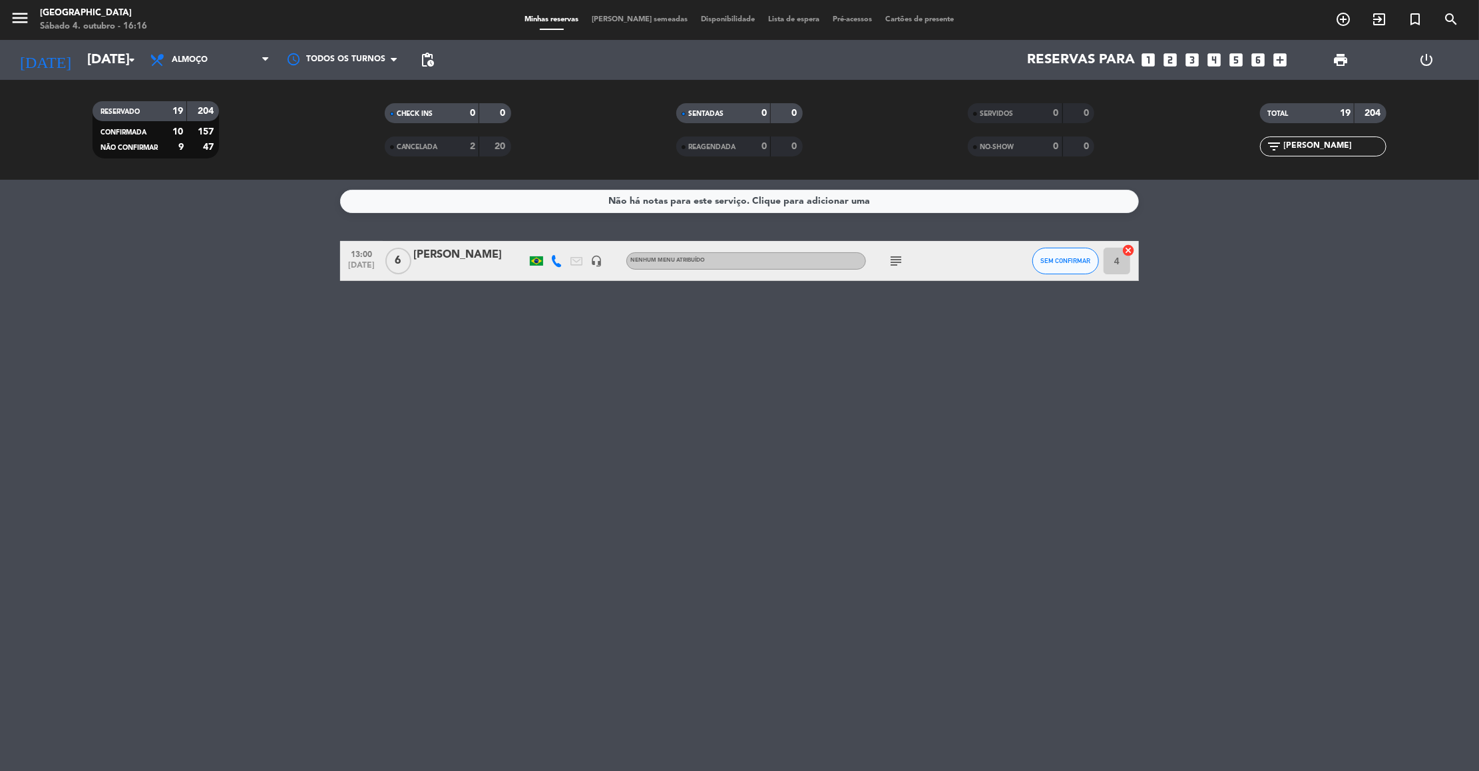
type input "Richard Shao"
click at [896, 259] on icon "subject" at bounding box center [896, 261] width 16 height 16
drag, startPoint x: 1355, startPoint y: 150, endPoint x: 1243, endPoint y: 150, distance: 111.8
click at [1243, 150] on div "filter_list Richard Shao" at bounding box center [1322, 146] width 291 height 20
